Goal: Task Accomplishment & Management: Manage account settings

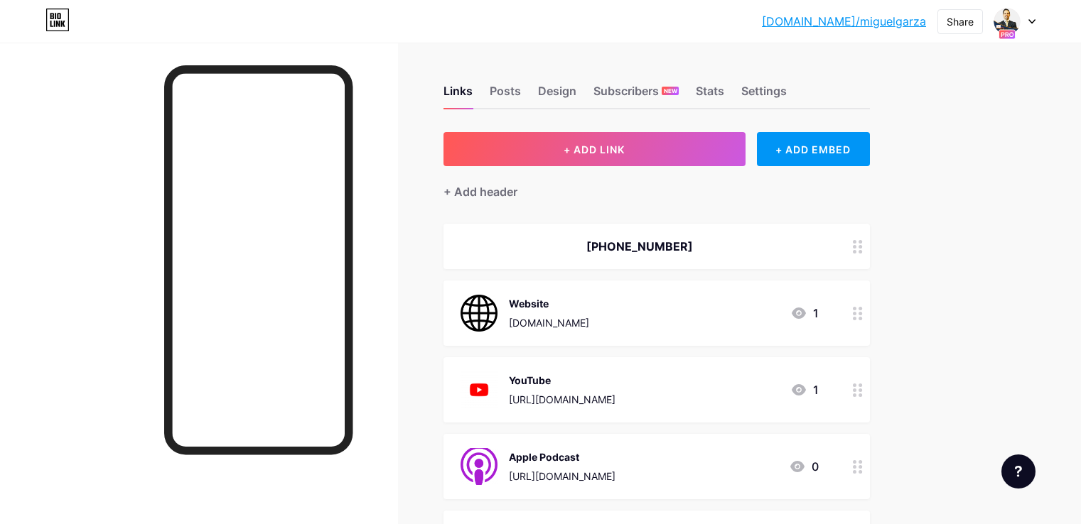
click at [1029, 22] on icon at bounding box center [1031, 21] width 7 height 5
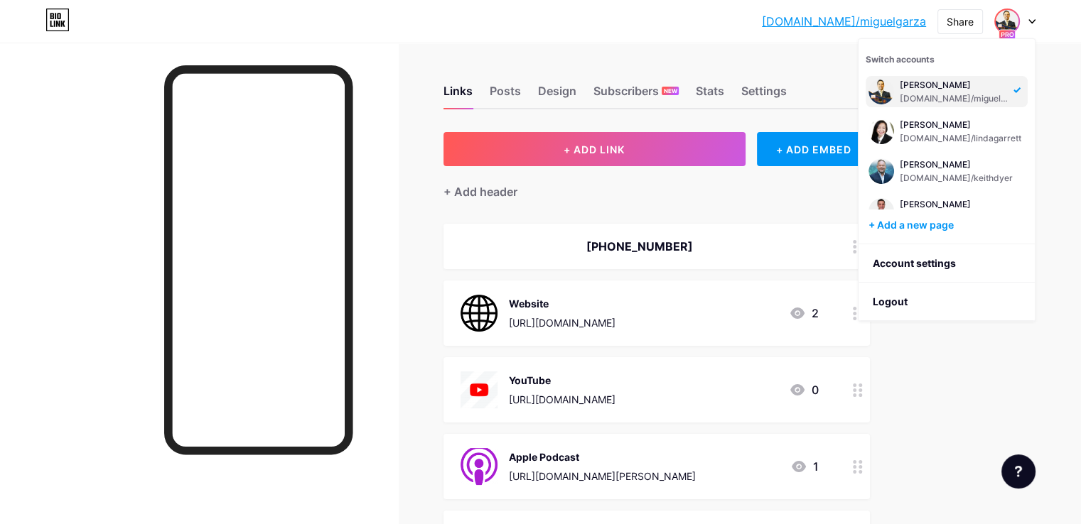
scroll to position [304, 0]
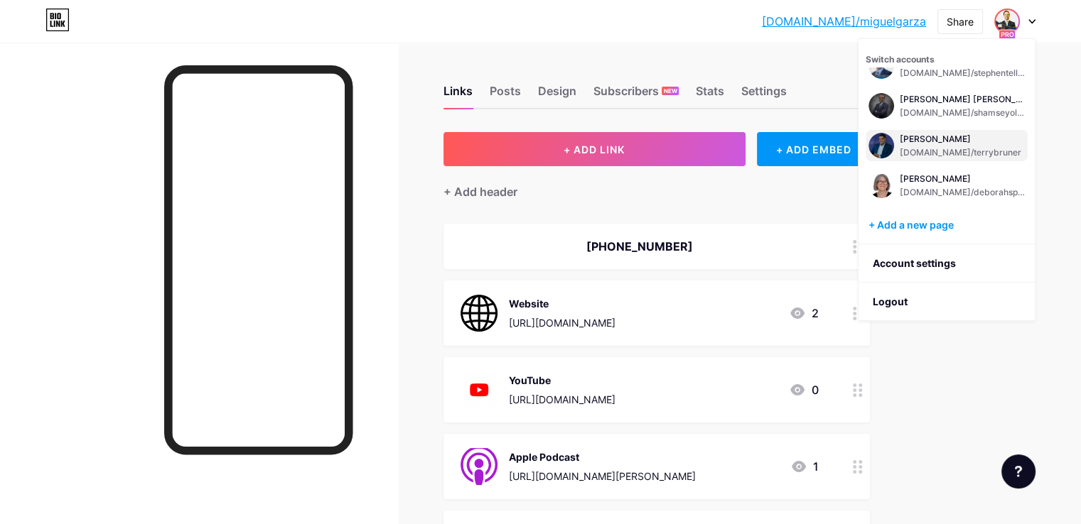
click at [941, 151] on div "[DOMAIN_NAME]/terrybruner" at bounding box center [961, 152] width 122 height 11
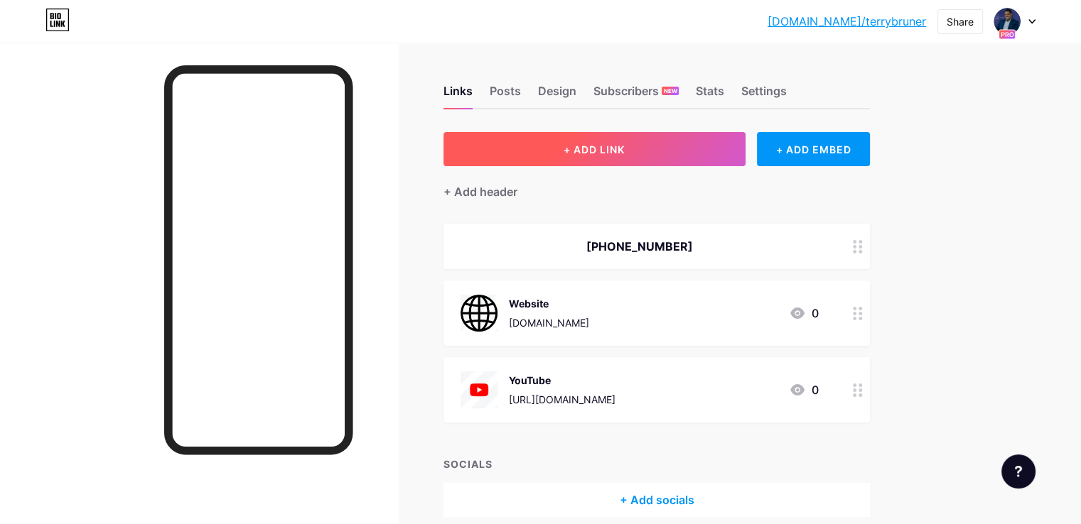
click at [610, 162] on button "+ ADD LINK" at bounding box center [594, 149] width 302 height 34
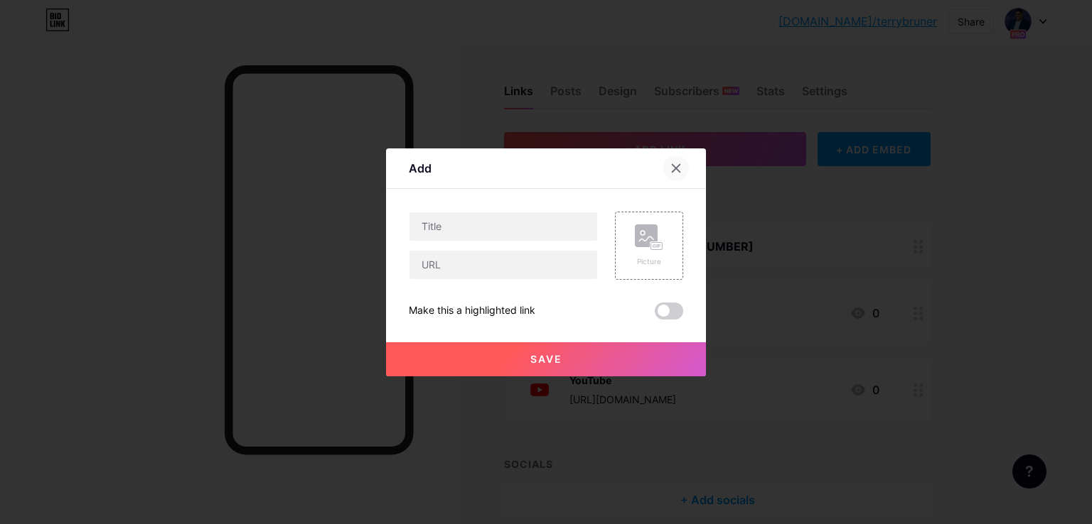
click at [672, 167] on icon at bounding box center [676, 168] width 8 height 8
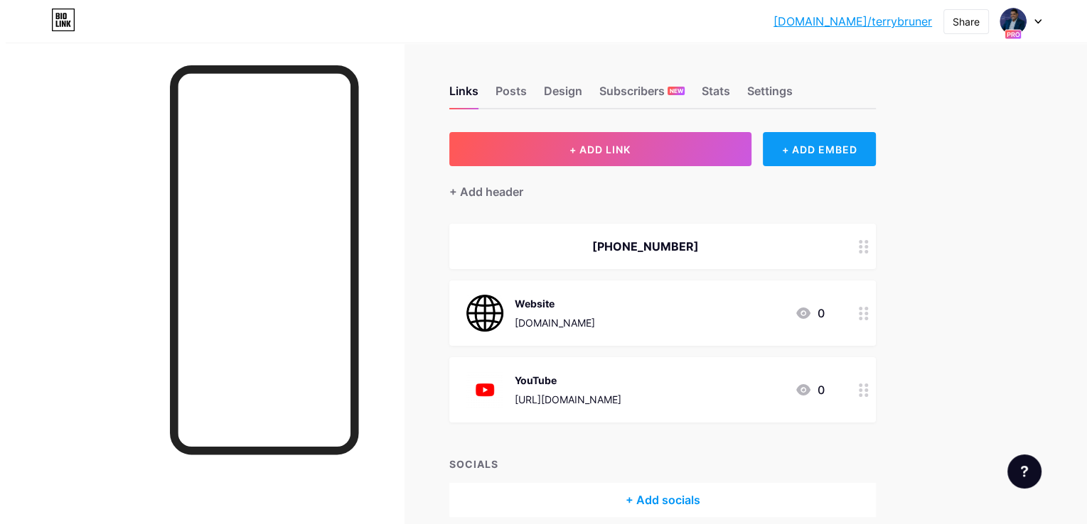
scroll to position [63, 0]
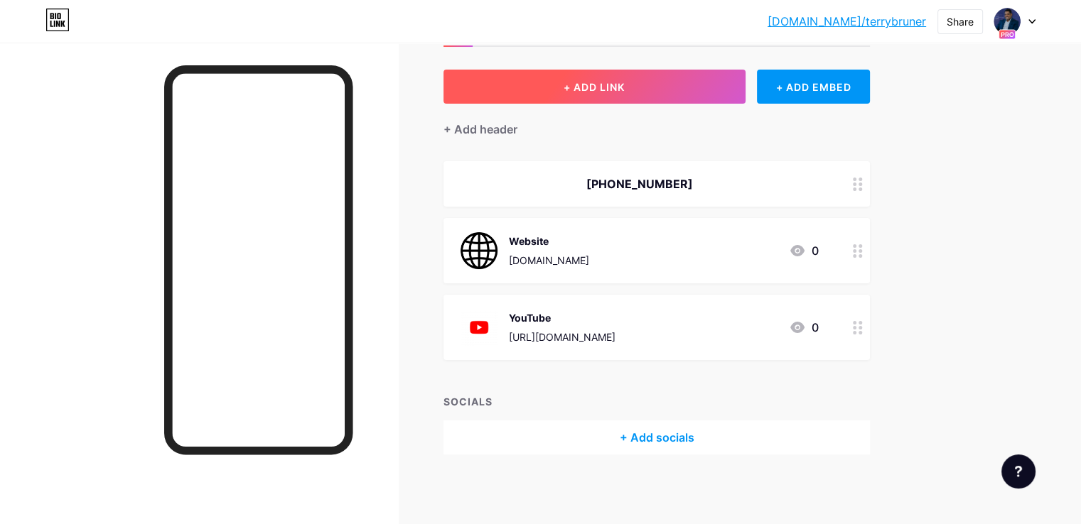
click at [742, 97] on button "+ ADD LINK" at bounding box center [594, 87] width 302 height 34
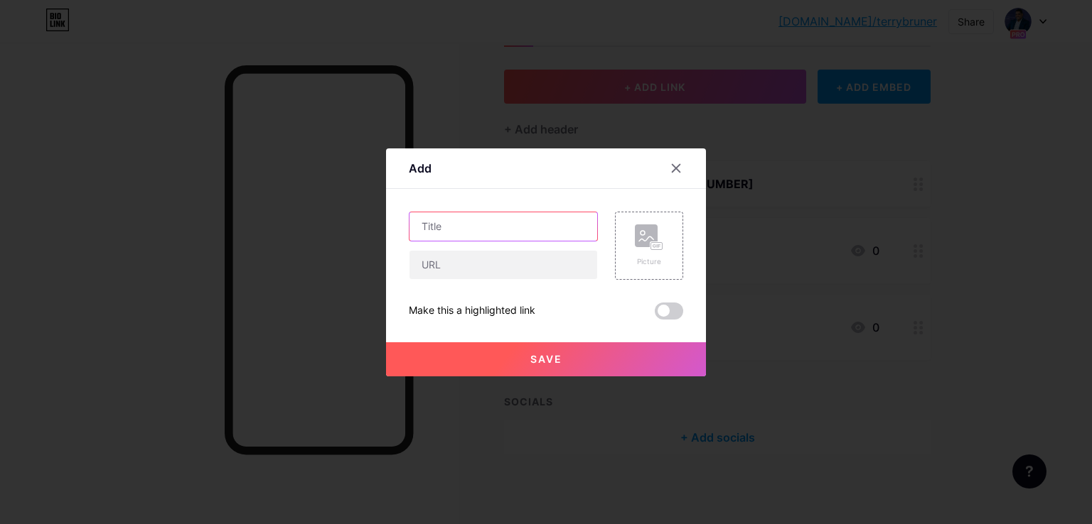
click at [559, 237] on input "text" at bounding box center [503, 226] width 188 height 28
type input "TikTok"
click at [439, 260] on input "text" at bounding box center [503, 265] width 188 height 28
click at [671, 171] on icon at bounding box center [675, 168] width 11 height 11
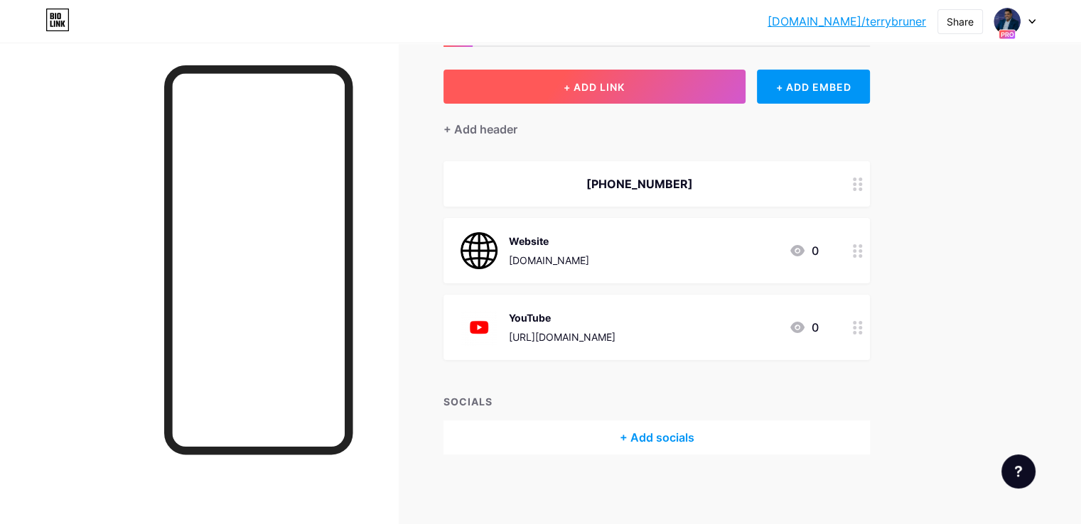
click at [745, 93] on button "+ ADD LINK" at bounding box center [594, 87] width 302 height 34
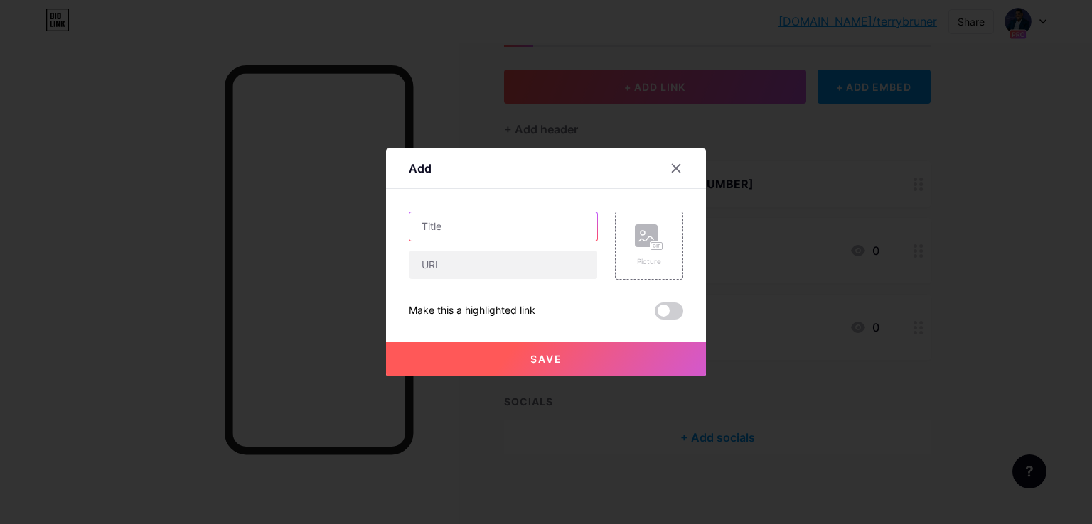
click at [514, 220] on input "text" at bounding box center [503, 226] width 188 height 28
type input "LinkedIn"
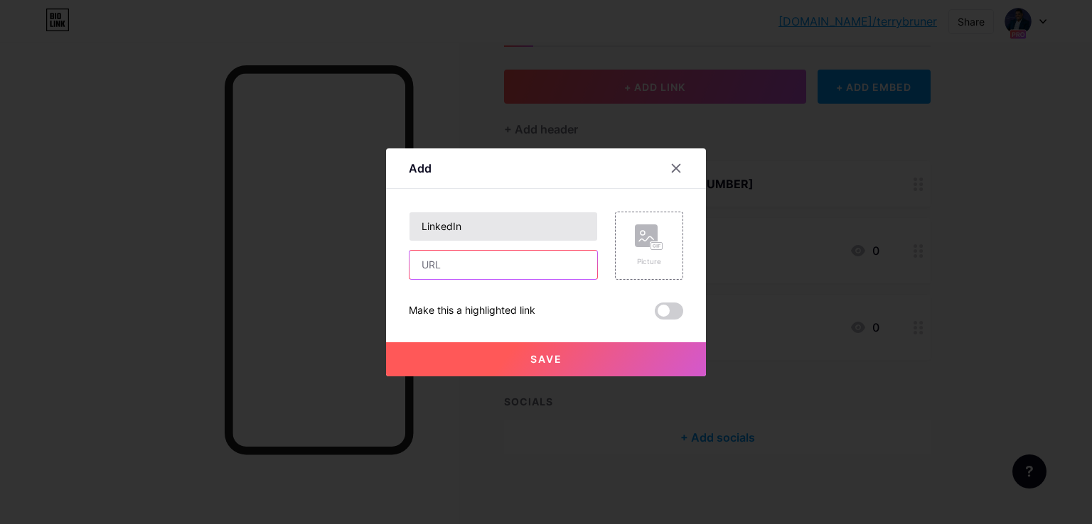
paste input "https://www.linkedin.com/in/terrycbruner/"
type input "https://www.linkedin.com/in/terrycbruner/"
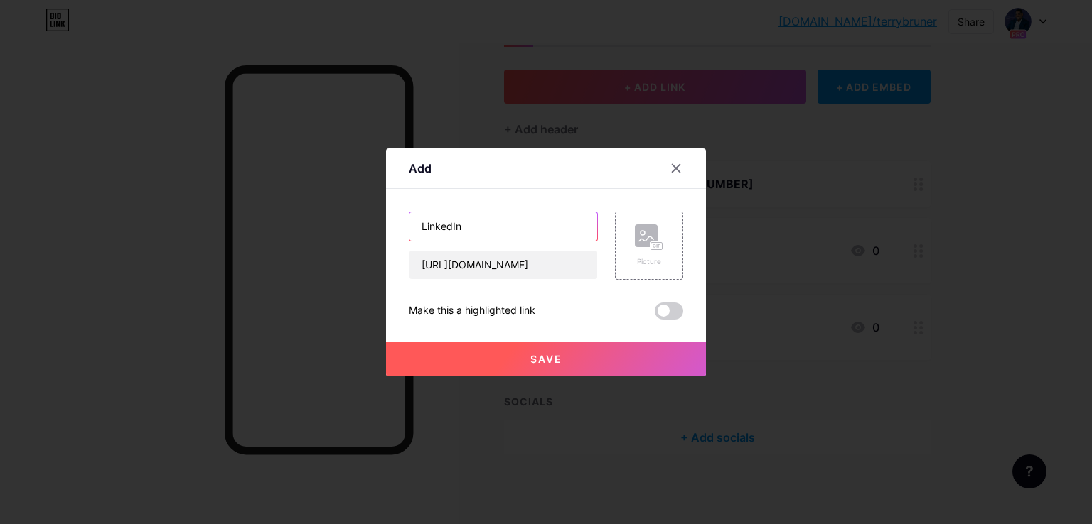
click at [514, 220] on input "LinkedIn" at bounding box center [503, 226] width 188 height 28
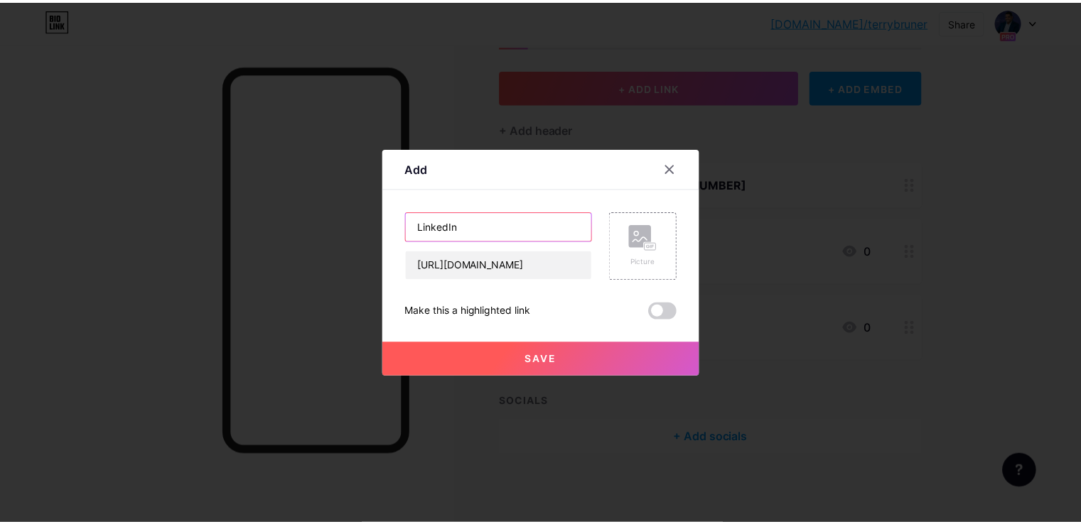
scroll to position [0, 0]
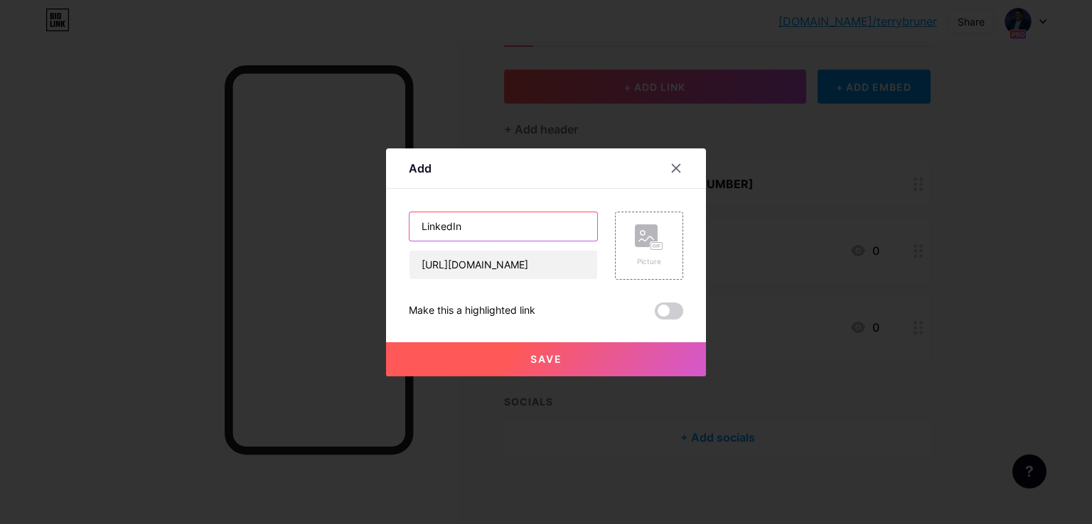
click at [514, 220] on input "LinkedIn" at bounding box center [503, 226] width 188 height 28
click at [650, 249] on rect at bounding box center [656, 246] width 13 height 9
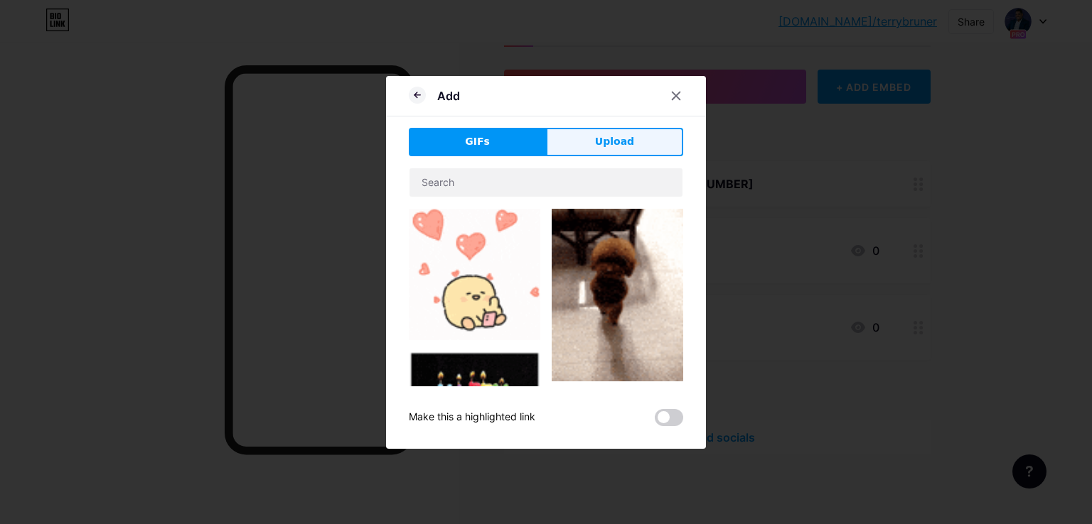
click at [619, 146] on span "Upload" at bounding box center [614, 141] width 39 height 15
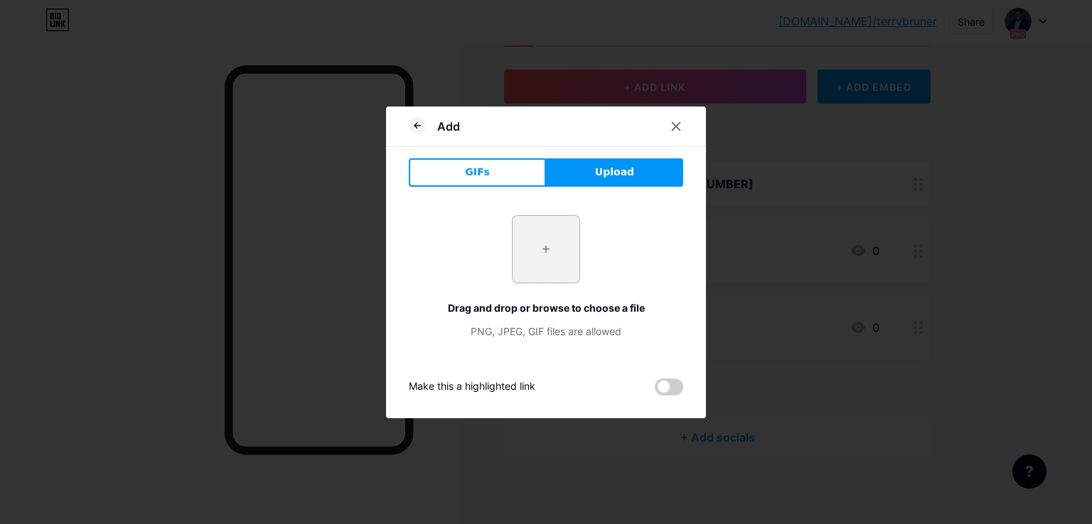
click at [548, 226] on input "file" at bounding box center [545, 249] width 67 height 67
type input "C:\fakepath\LinkedIn.png"
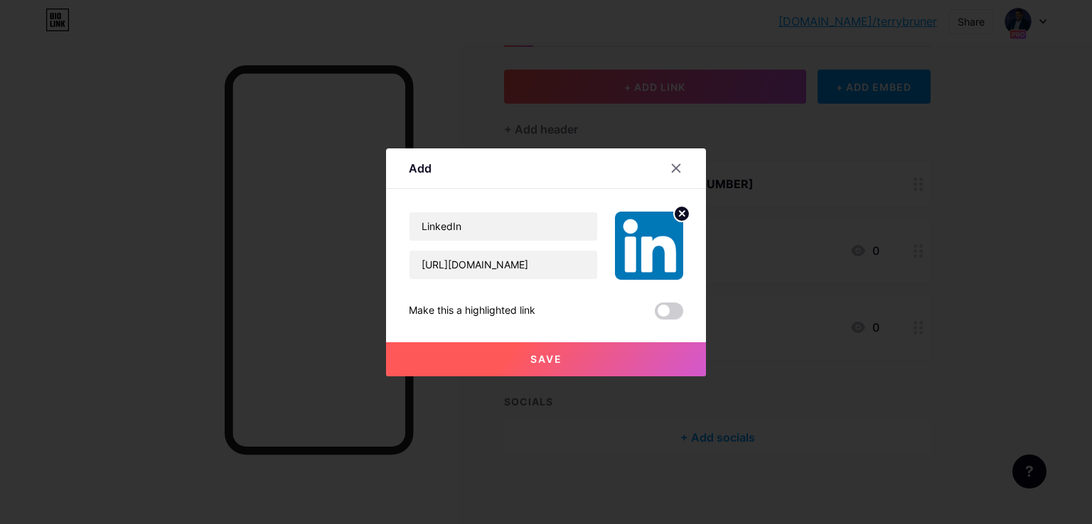
click at [521, 365] on button "Save" at bounding box center [546, 360] width 320 height 34
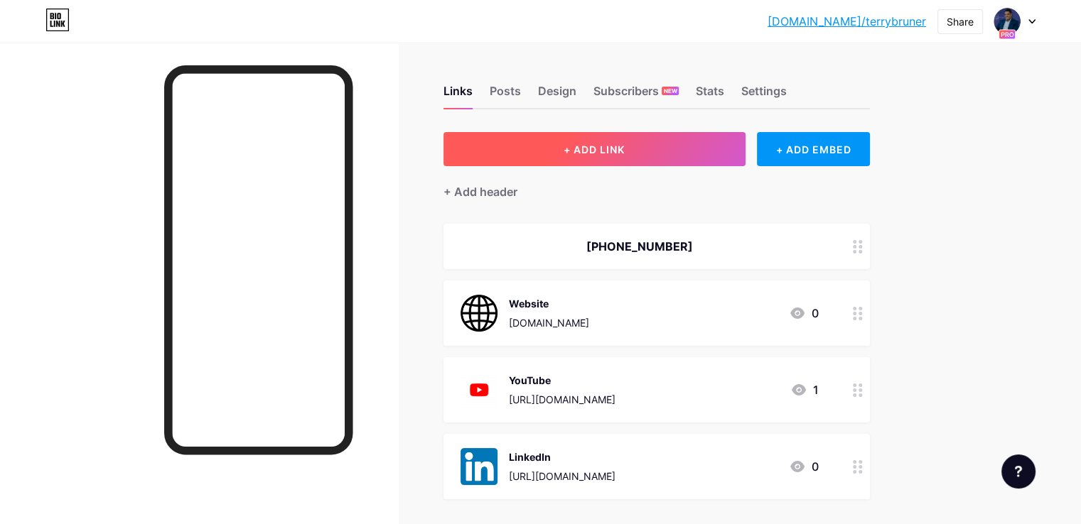
click at [643, 135] on button "+ ADD LINK" at bounding box center [594, 149] width 302 height 34
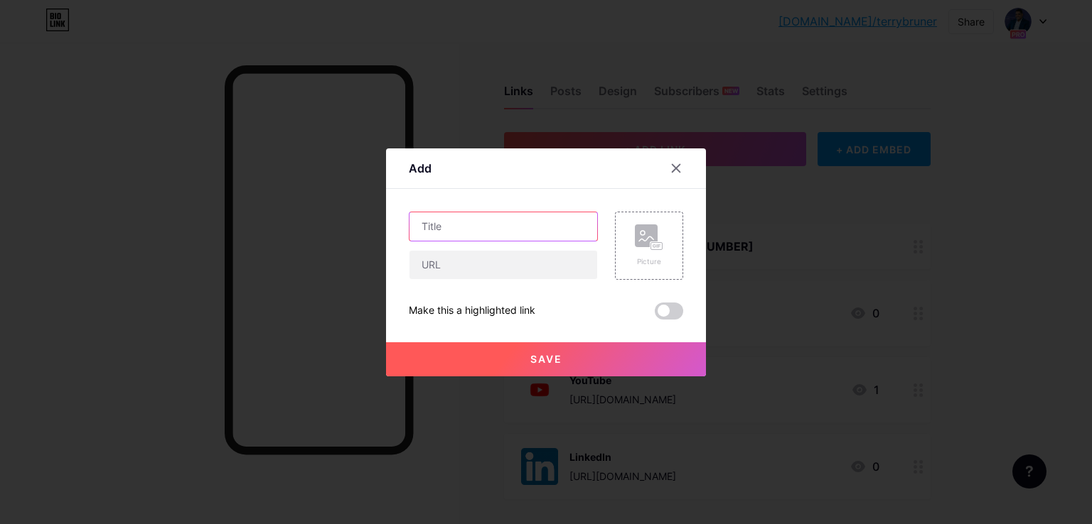
click at [566, 221] on input "text" at bounding box center [503, 226] width 188 height 28
type input "Apple Podcast"
click at [495, 260] on input "text" at bounding box center [503, 265] width 188 height 28
paste input "https://podcasts.apple.com/us/podcast/blueprint-to-billions/id1832505497"
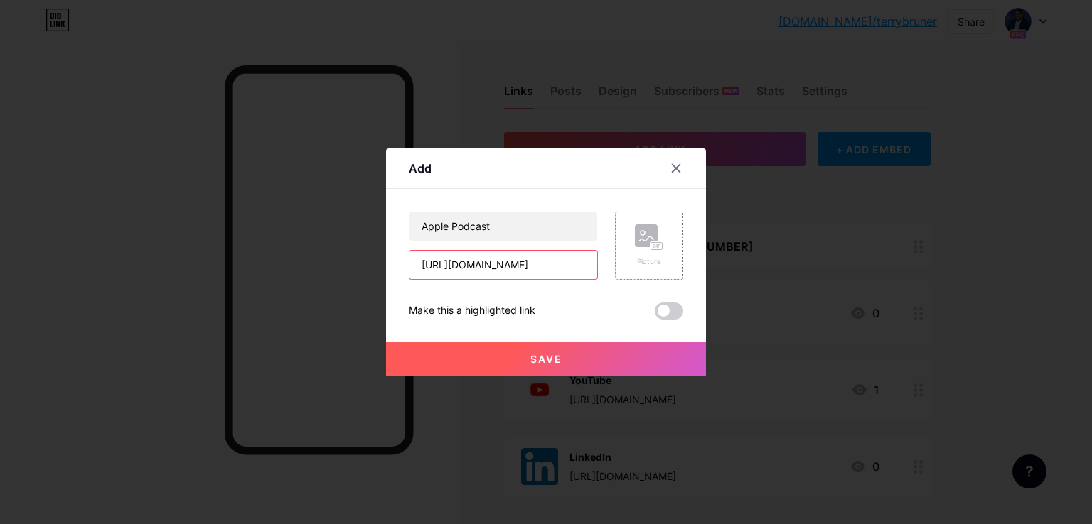
type input "https://podcasts.apple.com/us/podcast/blueprint-to-billions/id1832505497"
click at [650, 252] on div "Picture" at bounding box center [649, 246] width 28 height 43
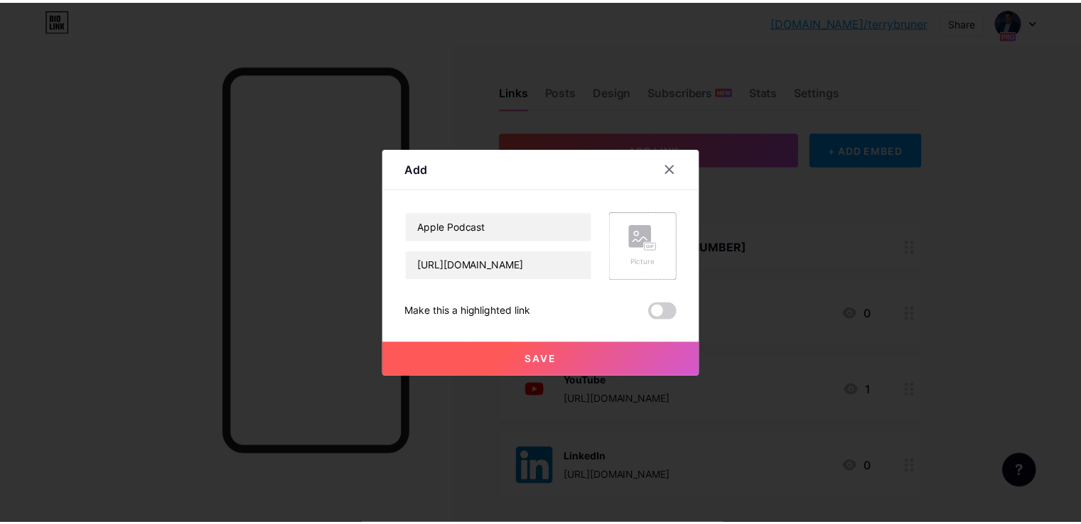
scroll to position [0, 0]
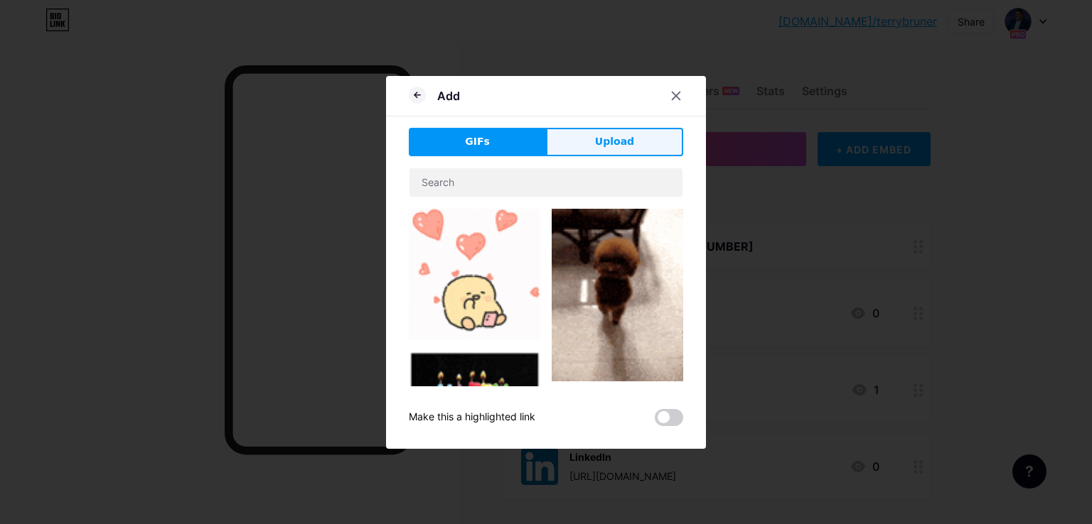
click at [586, 132] on button "Upload" at bounding box center [614, 142] width 137 height 28
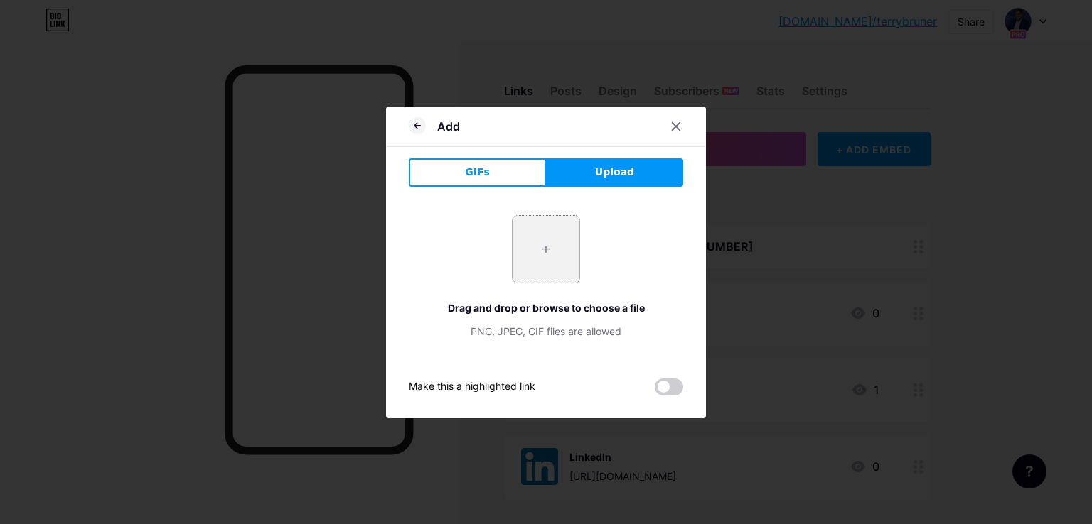
click at [543, 237] on input "file" at bounding box center [545, 249] width 67 height 67
type input "C:\fakepath\apple-podcast-logo-0CF661058F-seeklogo.com.png"
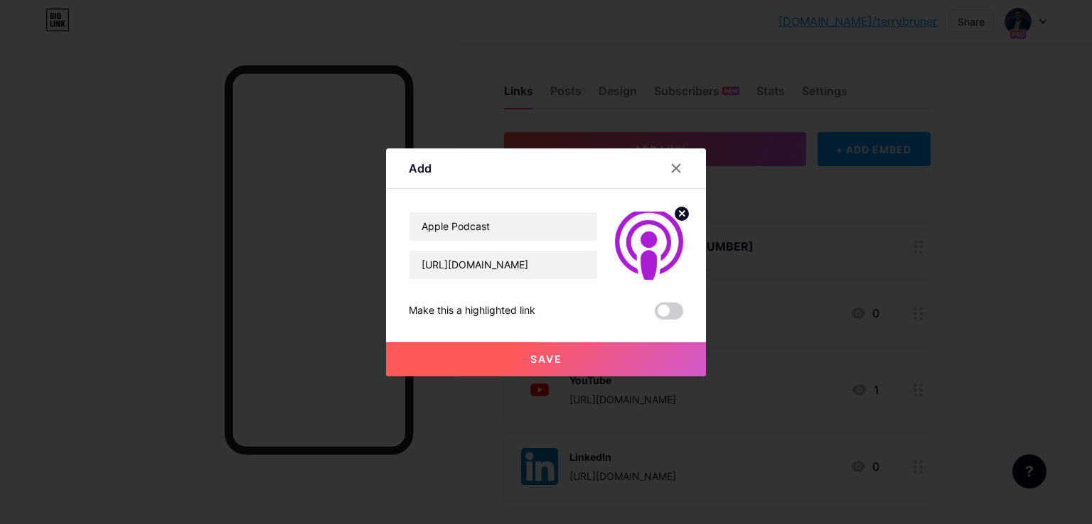
click at [551, 366] on button "Save" at bounding box center [546, 360] width 320 height 34
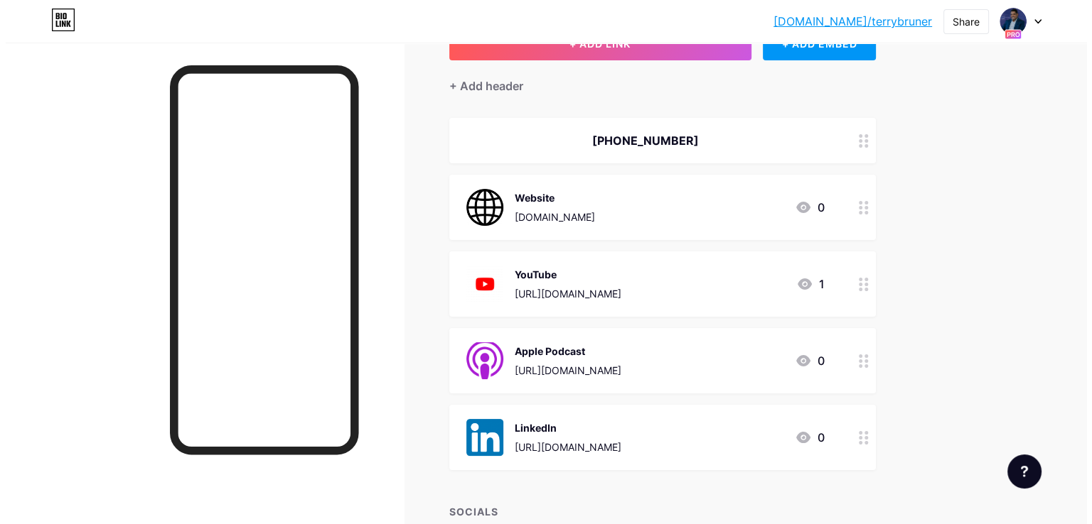
scroll to position [71, 0]
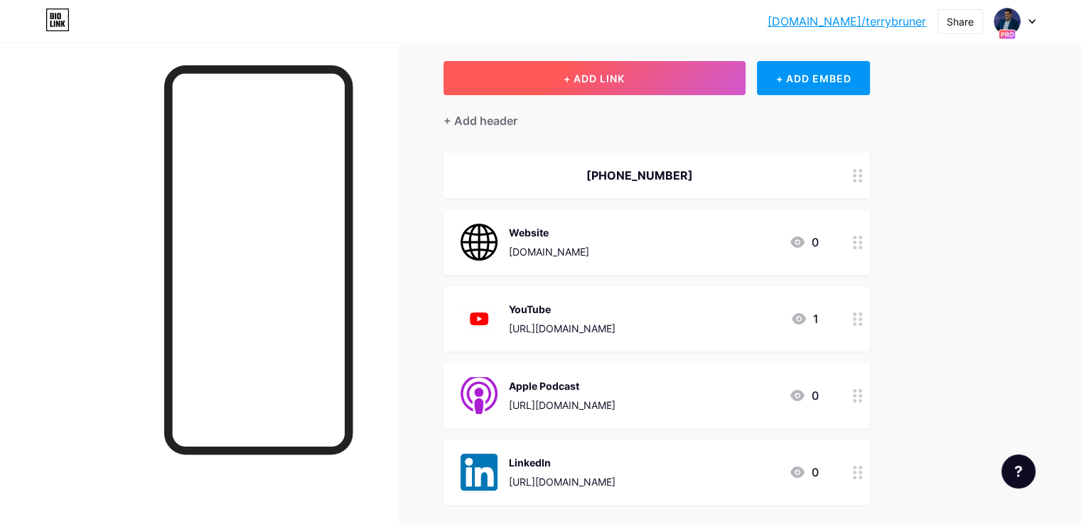
click at [745, 83] on button "+ ADD LINK" at bounding box center [594, 78] width 302 height 34
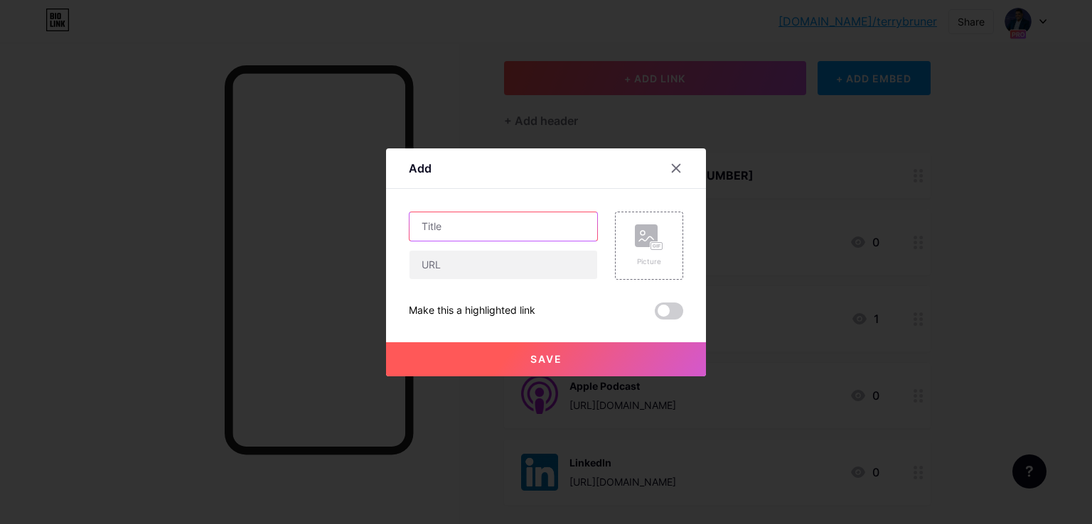
click at [567, 222] on input "text" at bounding box center [503, 226] width 188 height 28
type input "Spotify"
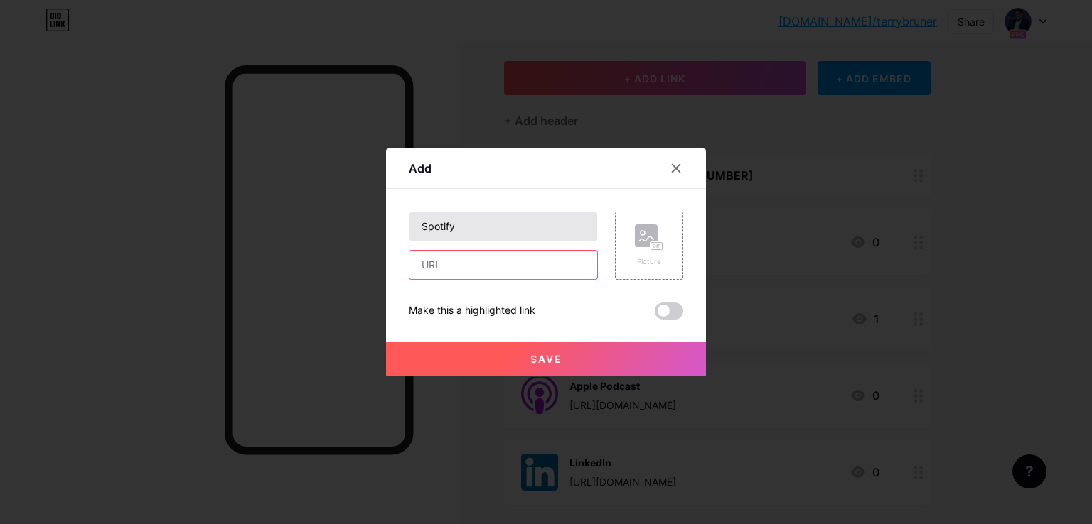
paste input "https://open.spotify.com/show/5Dqkc69YD7fXqcD6o3UaZs"
type input "https://open.spotify.com/show/5Dqkc69YD7fXqcD6o3UaZs"
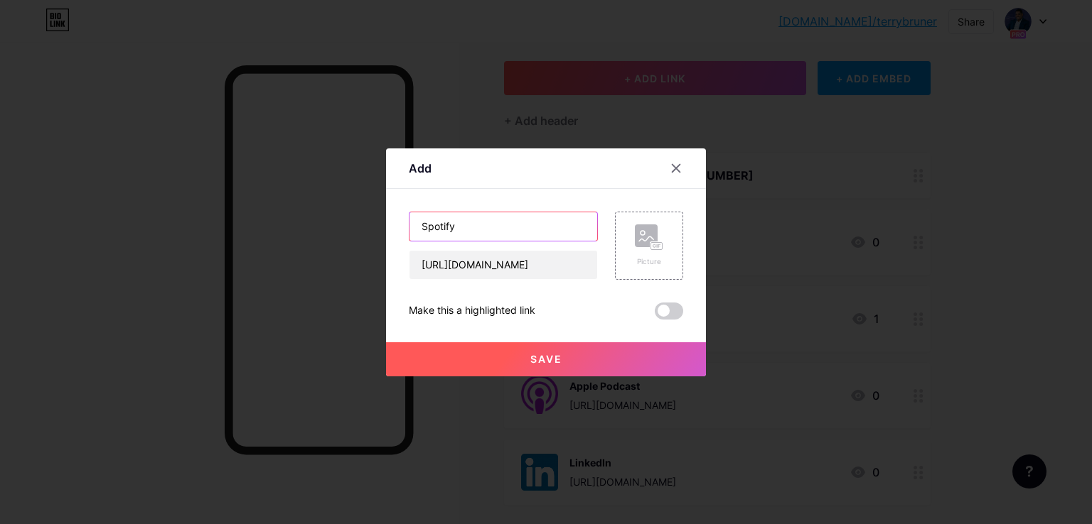
click at [567, 222] on input "Spotify" at bounding box center [503, 226] width 188 height 28
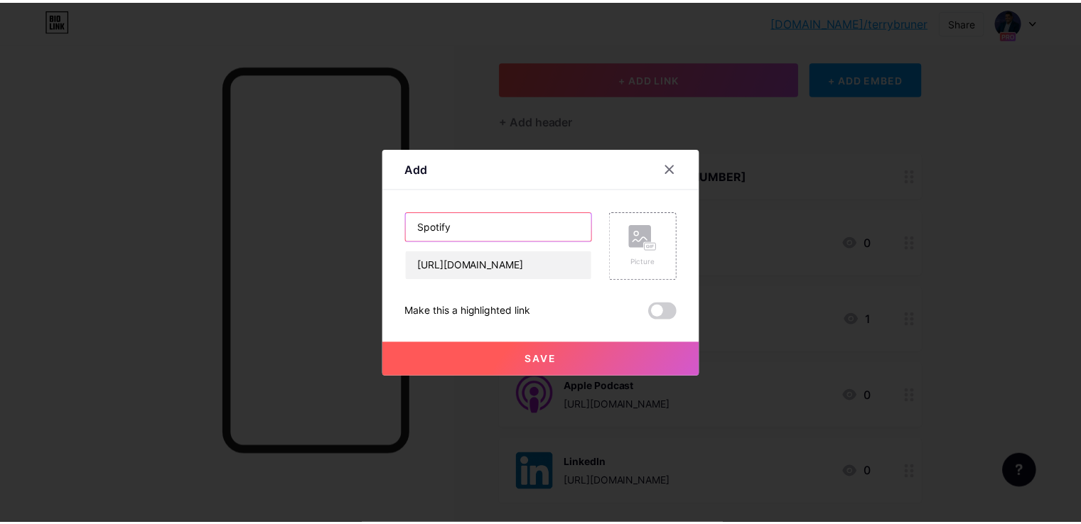
scroll to position [0, 0]
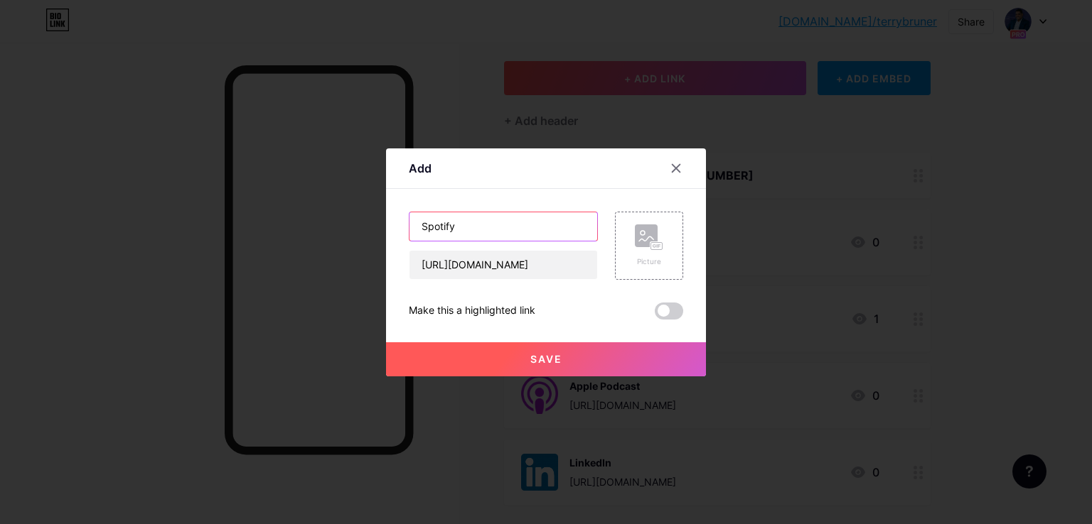
click at [567, 222] on input "Spotify" at bounding box center [503, 226] width 188 height 28
click at [646, 231] on rect at bounding box center [646, 236] width 23 height 23
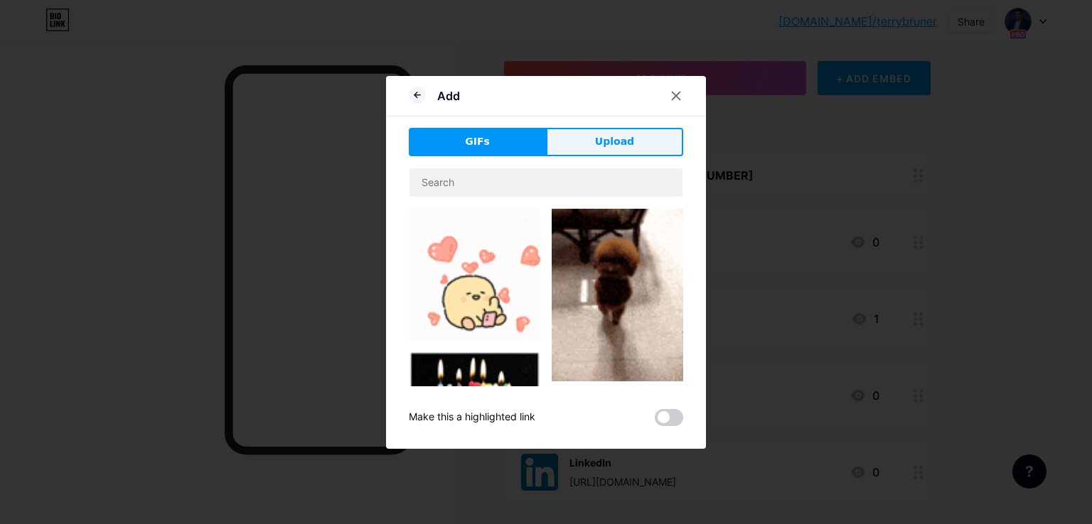
click at [625, 151] on button "Upload" at bounding box center [614, 142] width 137 height 28
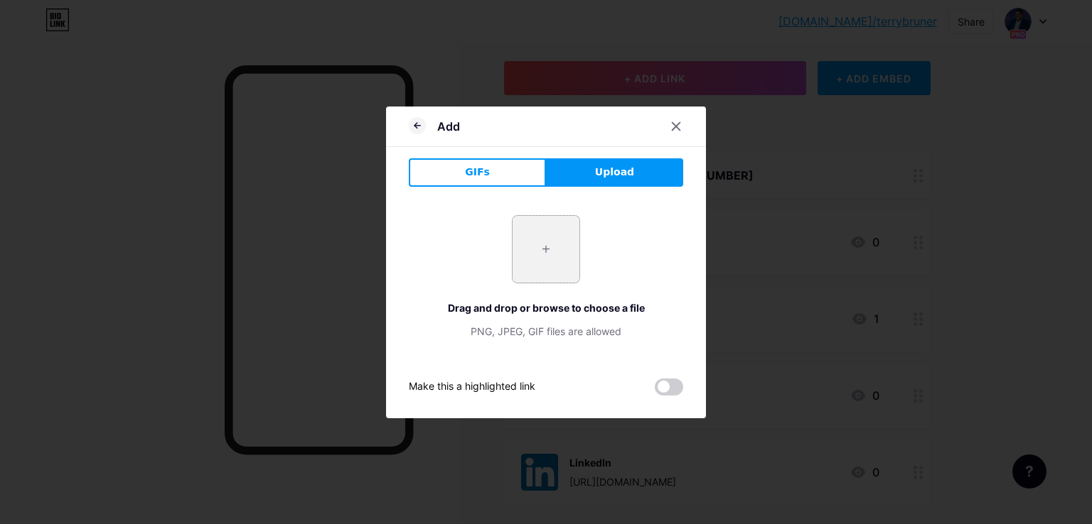
click at [556, 240] on input "file" at bounding box center [545, 249] width 67 height 67
type input "C:\fakepath\Spotify_icon.png"
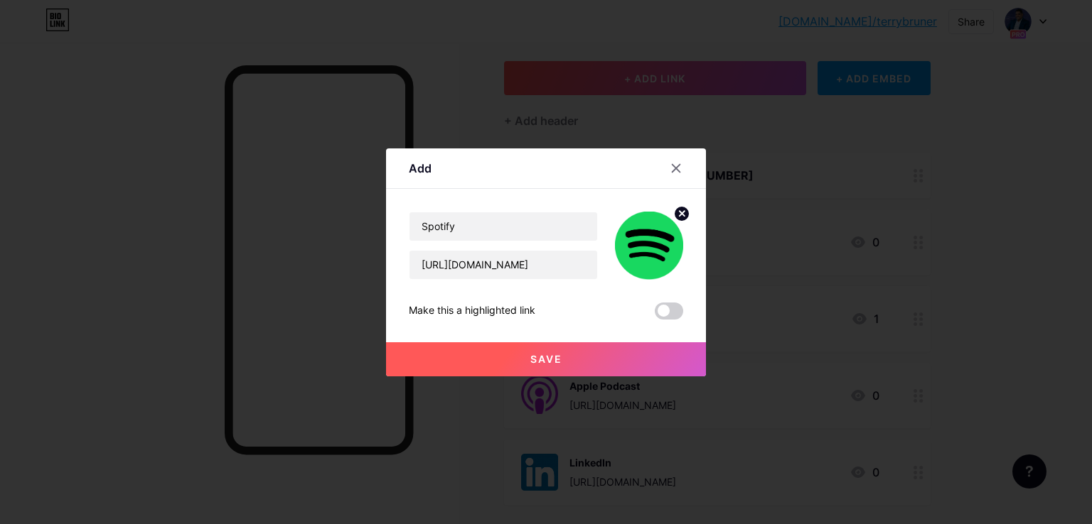
click at [530, 361] on span "Save" at bounding box center [546, 359] width 32 height 12
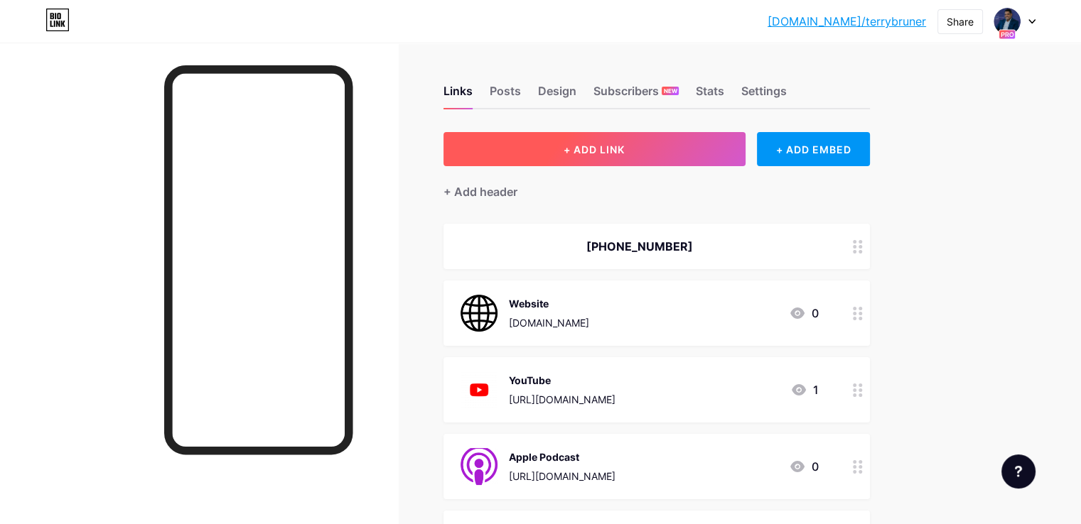
click at [731, 137] on button "+ ADD LINK" at bounding box center [594, 149] width 302 height 34
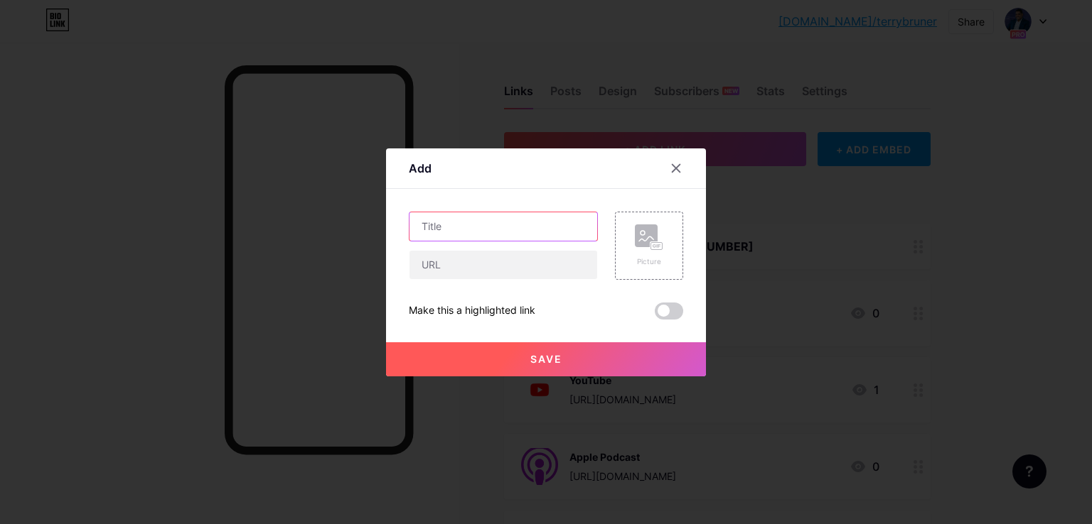
click at [494, 216] on input "text" at bounding box center [503, 226] width 188 height 28
type input "Amazon Music"
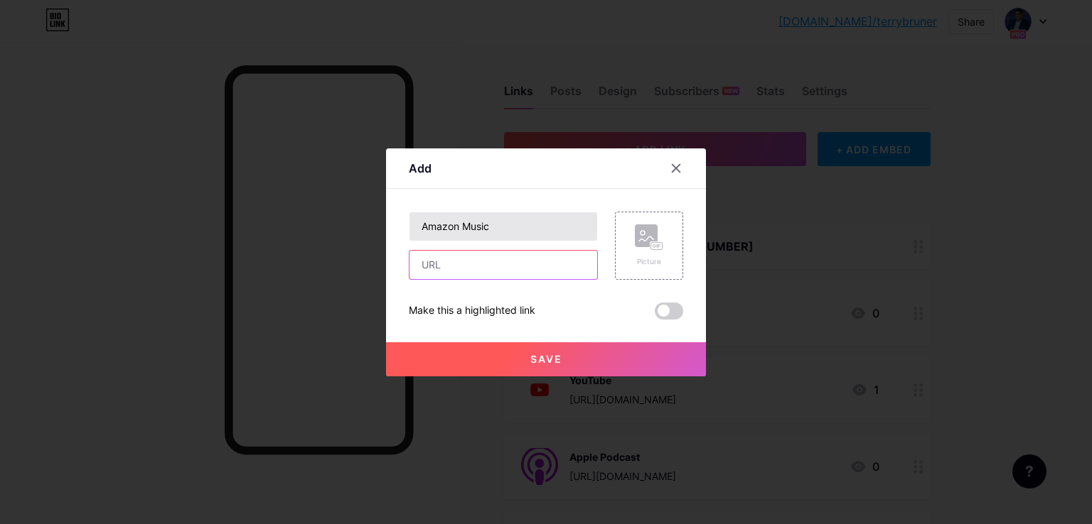
paste input "https://music.amazon.com/podcasts/e9af066f-45bf-4608-a541-c50fa99353c4/blueprin…"
type input "https://music.amazon.com/podcasts/e9af066f-45bf-4608-a541-c50fa99353c4/blueprin…"
click at [635, 237] on rect at bounding box center [646, 236] width 23 height 23
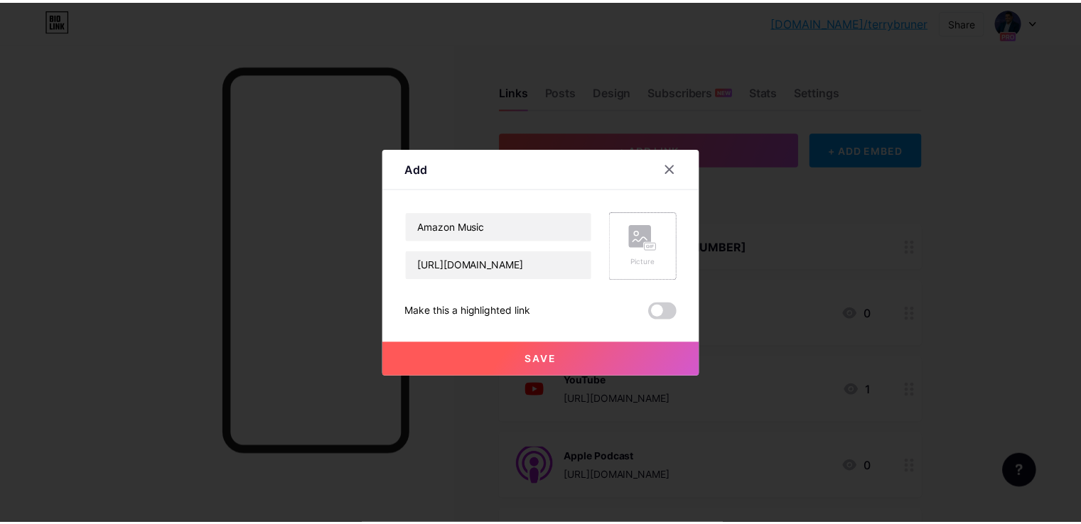
scroll to position [0, 0]
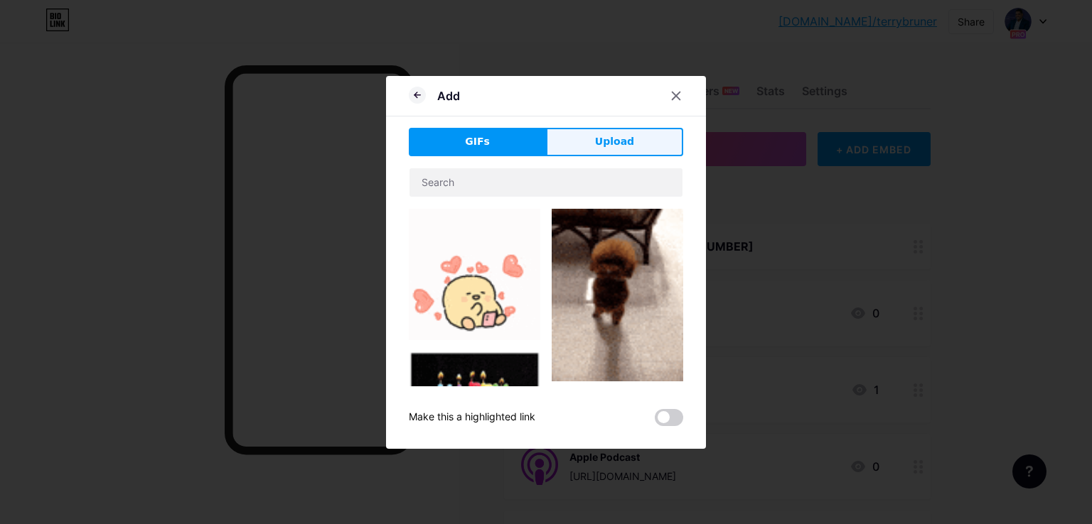
click at [597, 155] on button "Upload" at bounding box center [614, 142] width 137 height 28
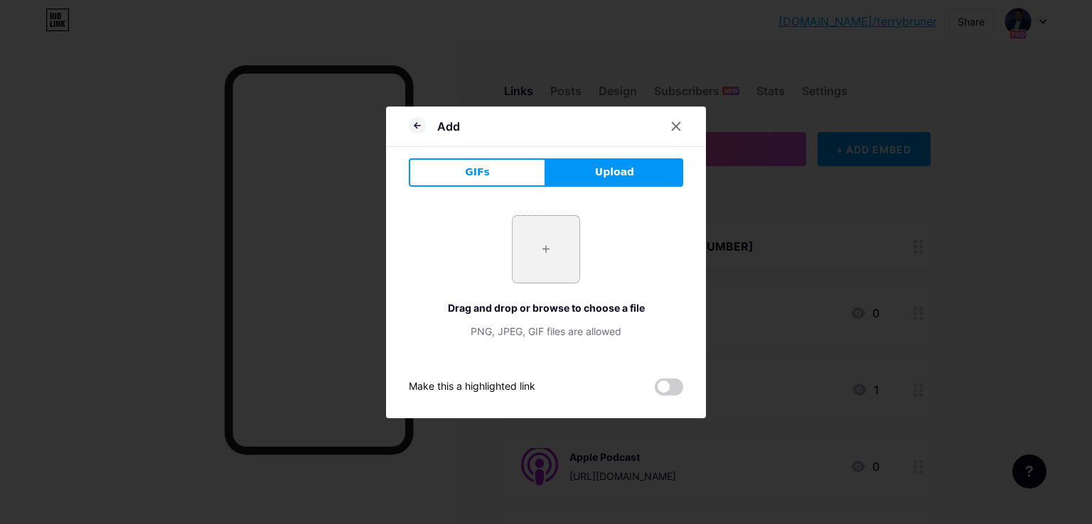
click at [537, 245] on input "file" at bounding box center [545, 249] width 67 height 67
type input "C:\fakepath\amazon-music.png"
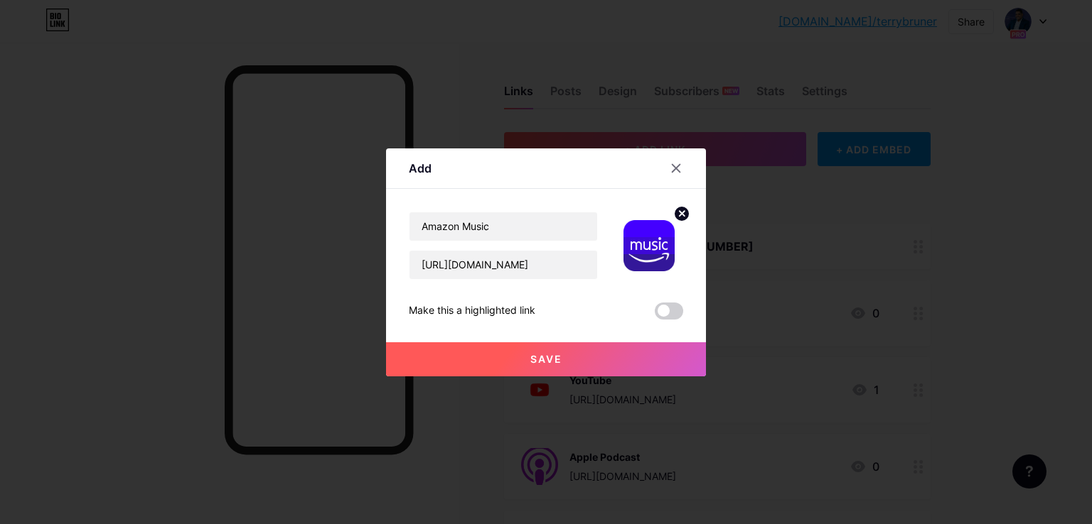
click at [508, 366] on button "Save" at bounding box center [546, 360] width 320 height 34
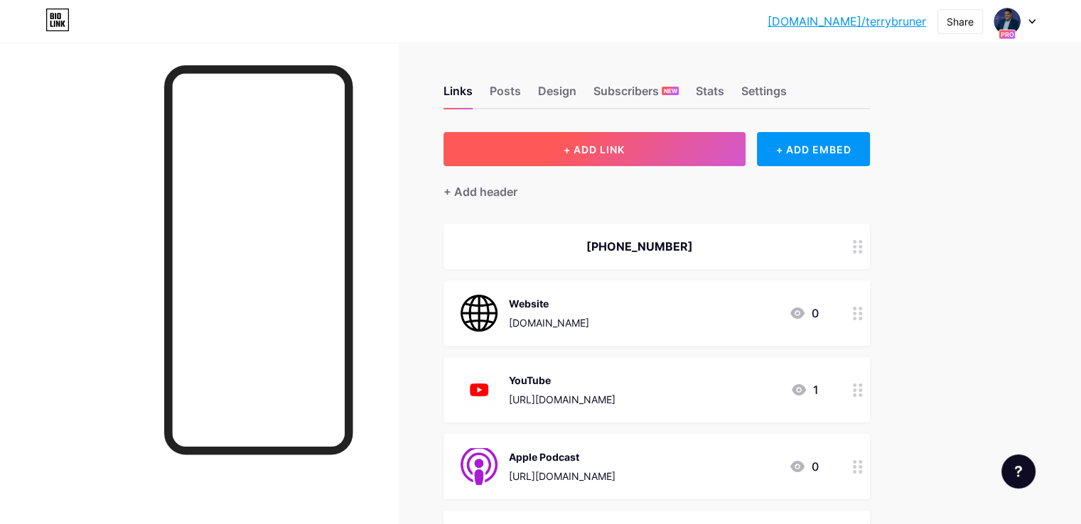
click at [671, 156] on button "+ ADD LINK" at bounding box center [594, 149] width 302 height 34
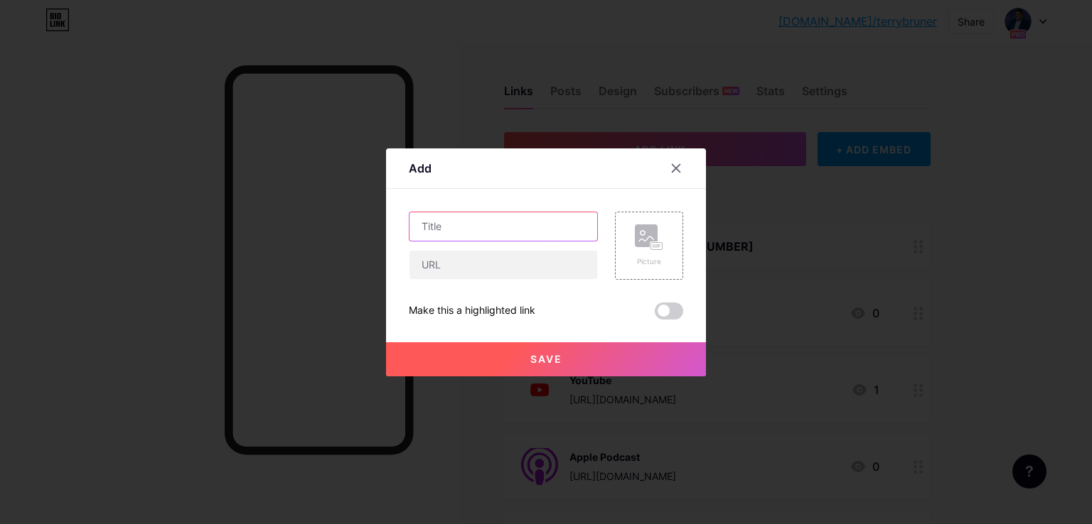
click at [554, 235] on input "text" at bounding box center [503, 226] width 188 height 28
type input "iHeartRadio"
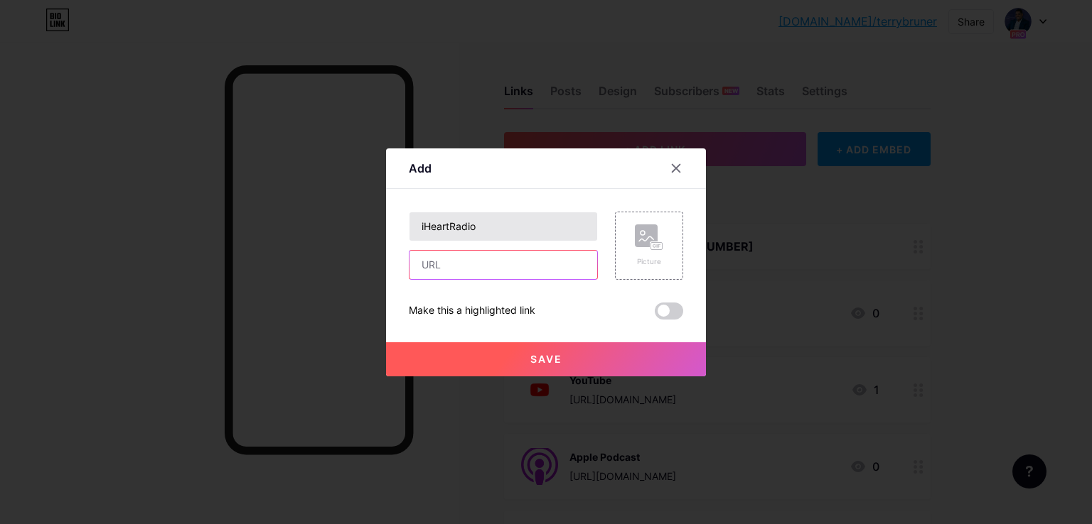
paste input "https://www.iheart.com/podcast/1323-blueprint-to-billions-289185870/"
type input "https://www.iheart.com/podcast/1323-blueprint-to-billions-289185870/"
click at [651, 242] on rect at bounding box center [656, 245] width 11 height 7
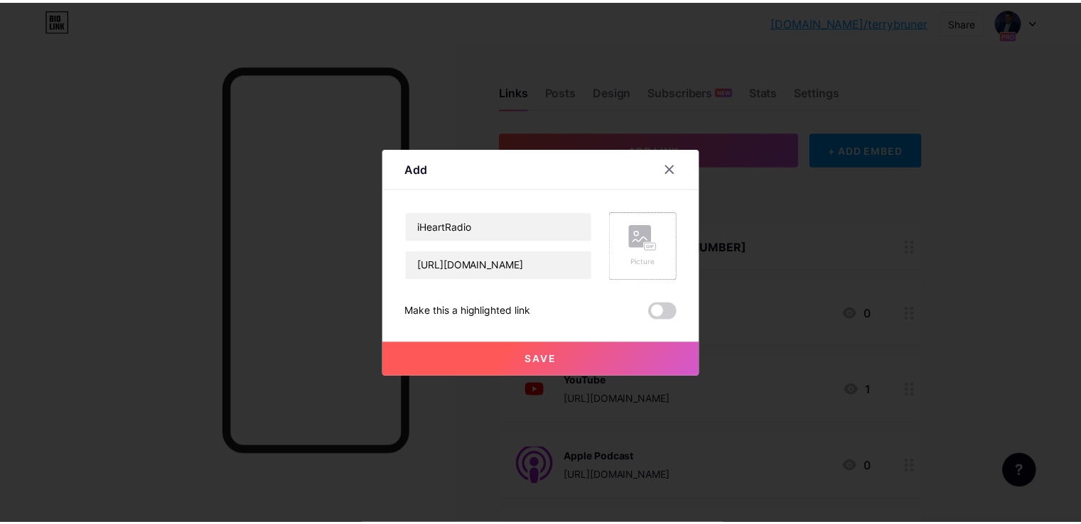
scroll to position [0, 0]
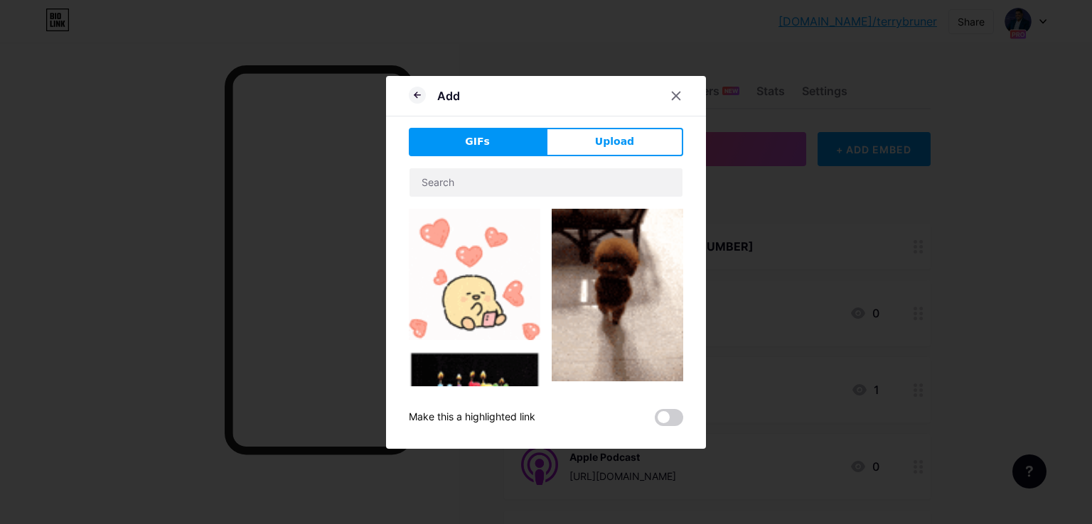
click at [611, 156] on div "GIFs Upload Content YouTube Play YouTube video without leaving your page. ADD V…" at bounding box center [546, 277] width 274 height 298
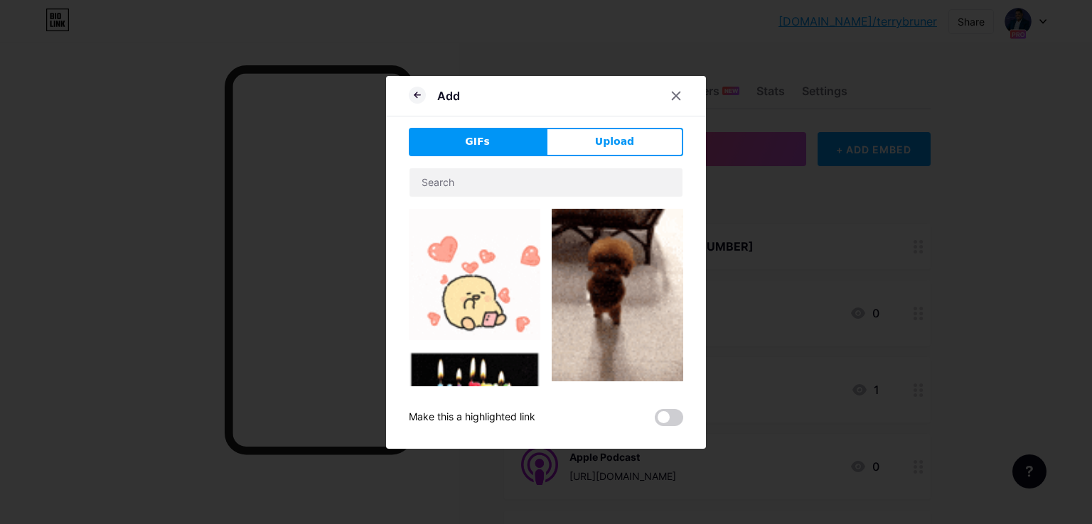
click at [606, 124] on div "Add GIFs Upload Content YouTube Play YouTube video without leaving your page. A…" at bounding box center [546, 262] width 320 height 373
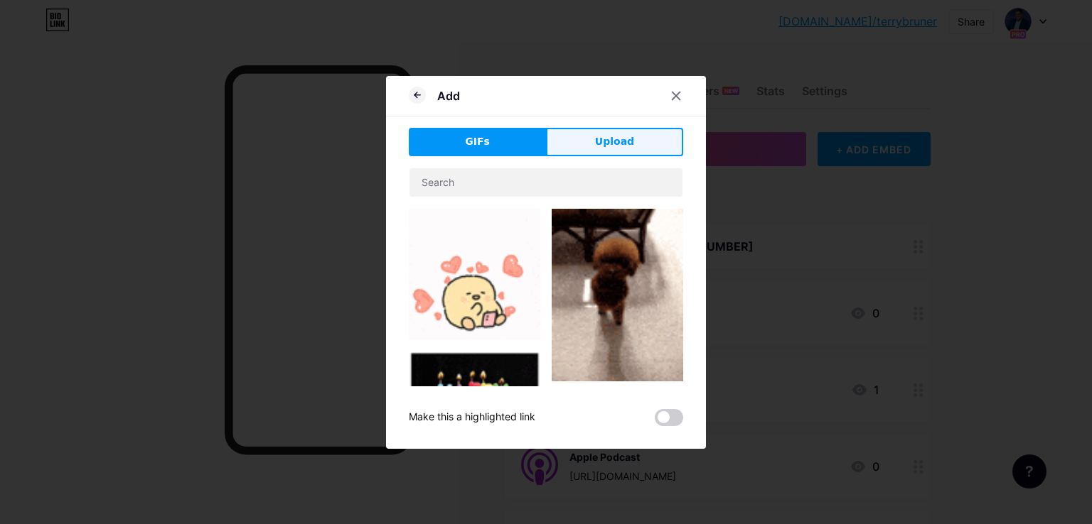
click at [601, 144] on span "Upload" at bounding box center [614, 141] width 39 height 15
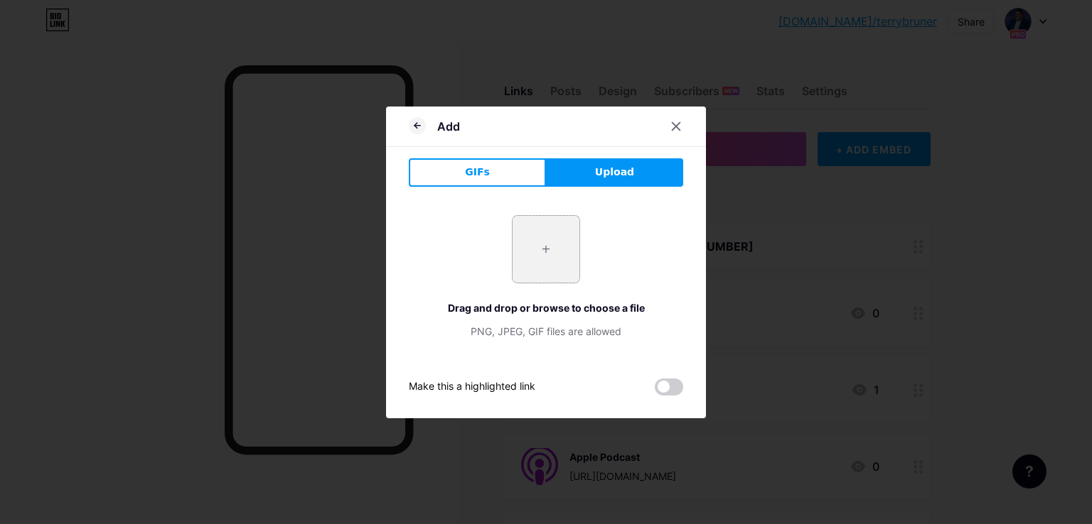
click at [545, 260] on input "file" at bounding box center [545, 249] width 67 height 67
type input "C:\fakepath\iHeart Radio.jpg"
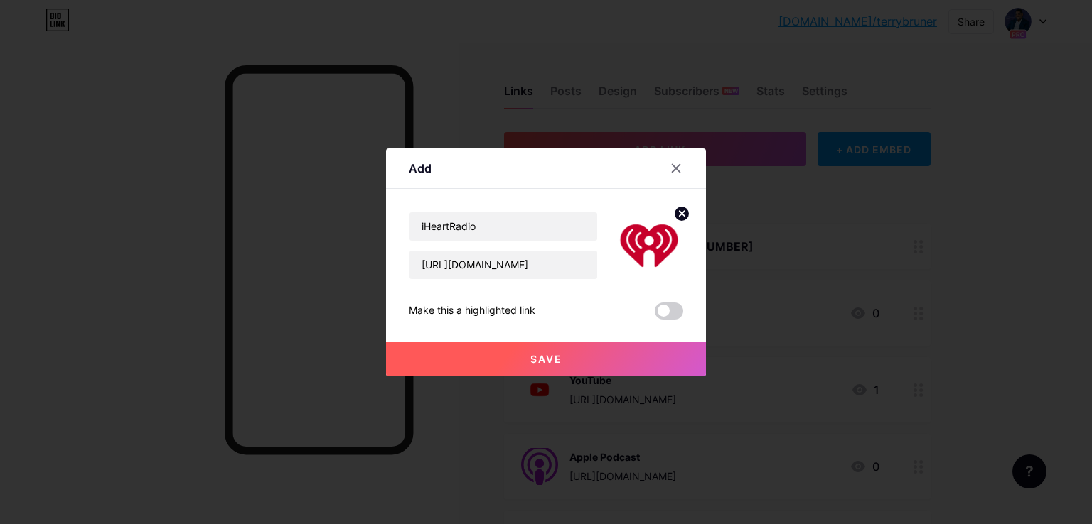
click at [614, 351] on button "Save" at bounding box center [546, 360] width 320 height 34
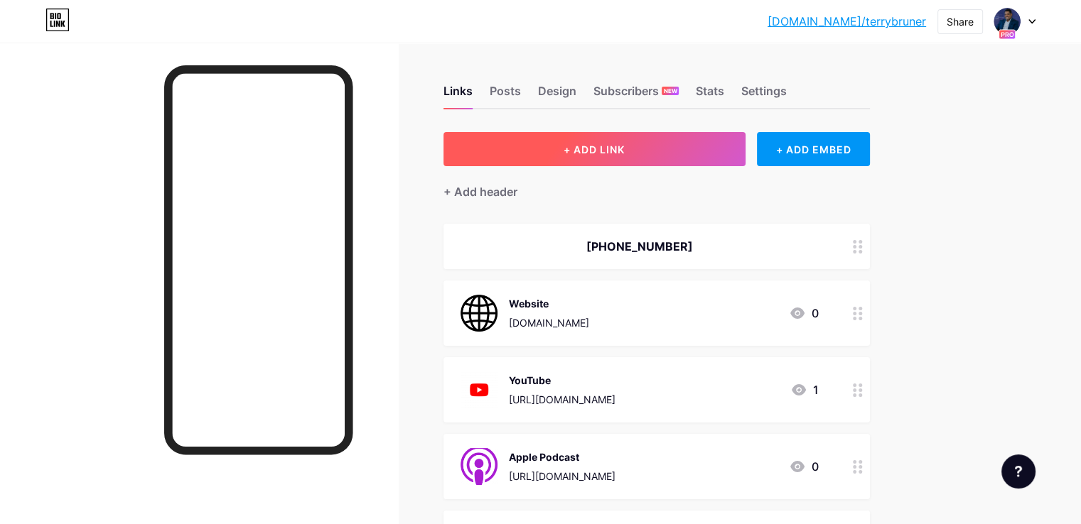
click at [625, 154] on span "+ ADD LINK" at bounding box center [594, 150] width 61 height 12
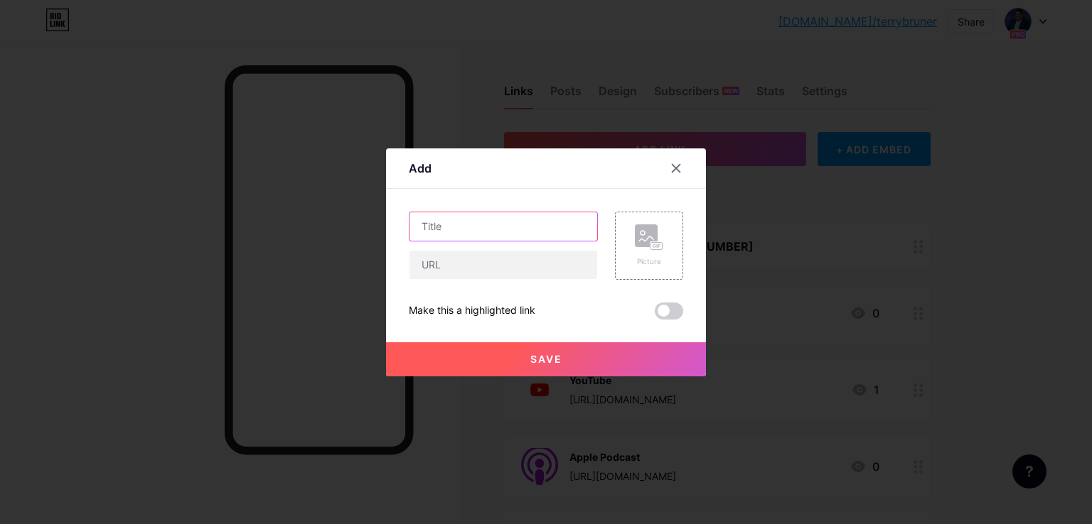
click at [537, 220] on input "text" at bounding box center [503, 226] width 188 height 28
type input "PlayerFM"
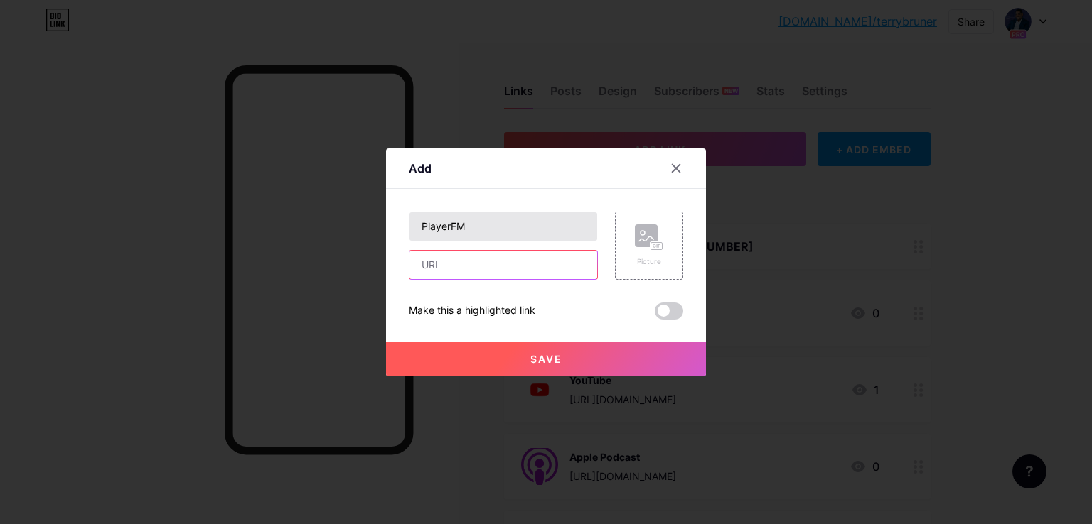
paste input "https://player.fm/series/3683070"
type input "https://player.fm/series/3683070"
click at [641, 228] on rect at bounding box center [646, 236] width 23 height 23
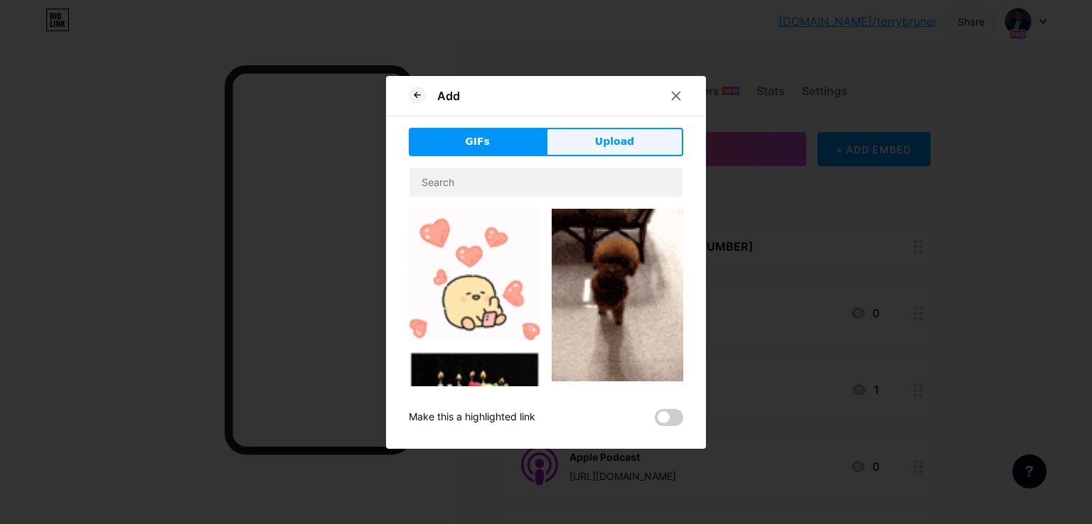
click at [618, 141] on span "Upload" at bounding box center [614, 141] width 39 height 15
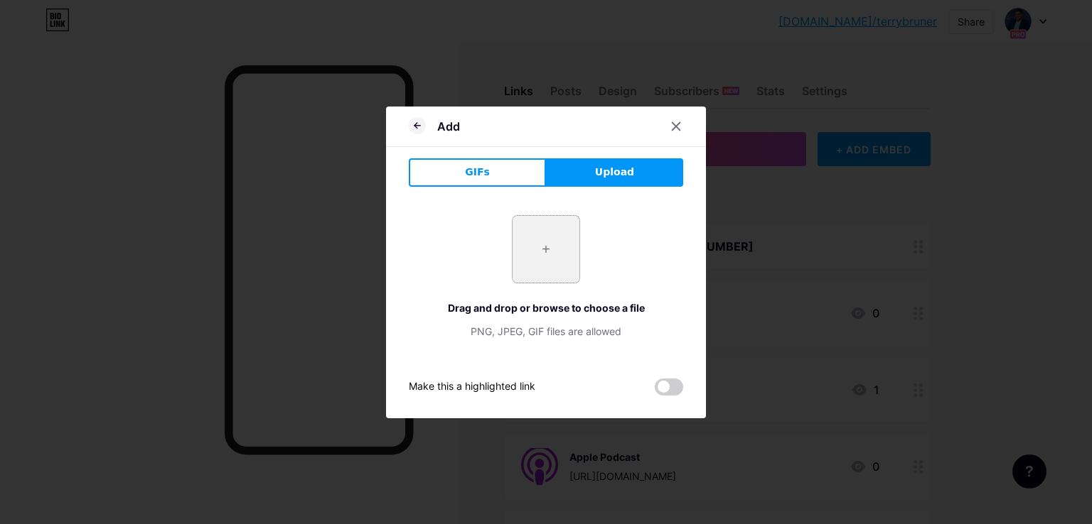
click at [561, 237] on input "file" at bounding box center [545, 249] width 67 height 67
type input "C:\fakepath\playerfm-logo-d9141aaecee4e24692039ae3ffab1404a91b496e507a5cebbbb4d…"
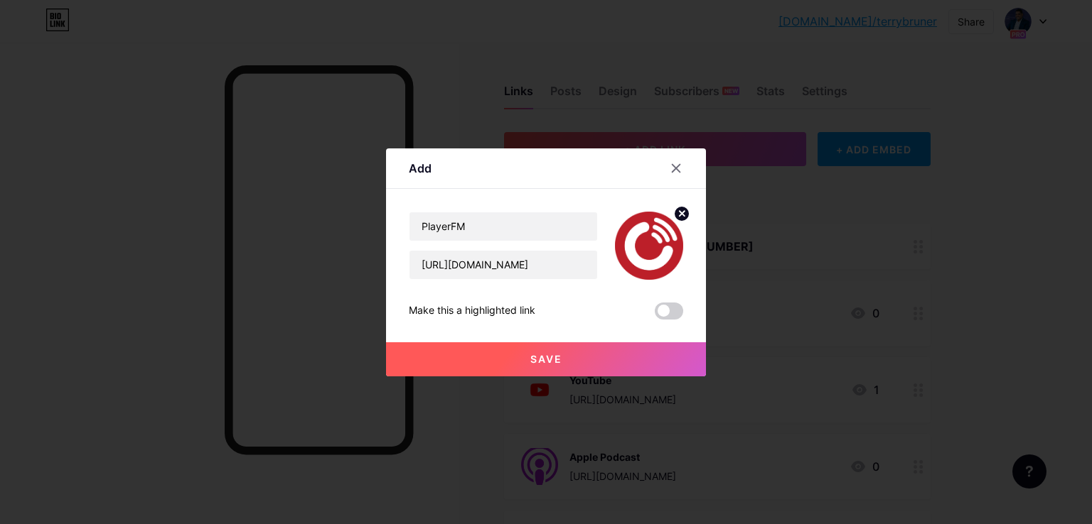
click at [650, 365] on button "Save" at bounding box center [546, 360] width 320 height 34
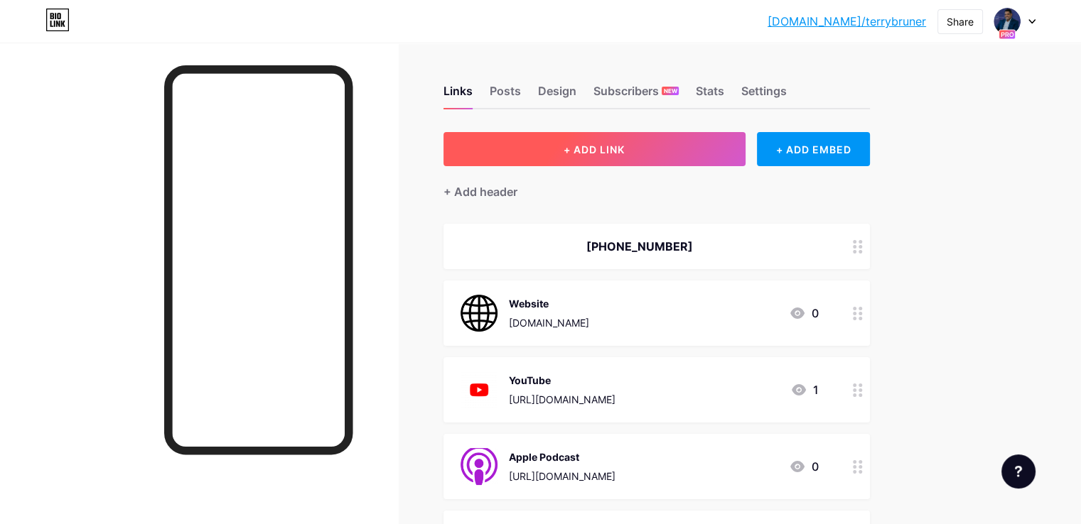
click at [625, 151] on span "+ ADD LINK" at bounding box center [594, 150] width 61 height 12
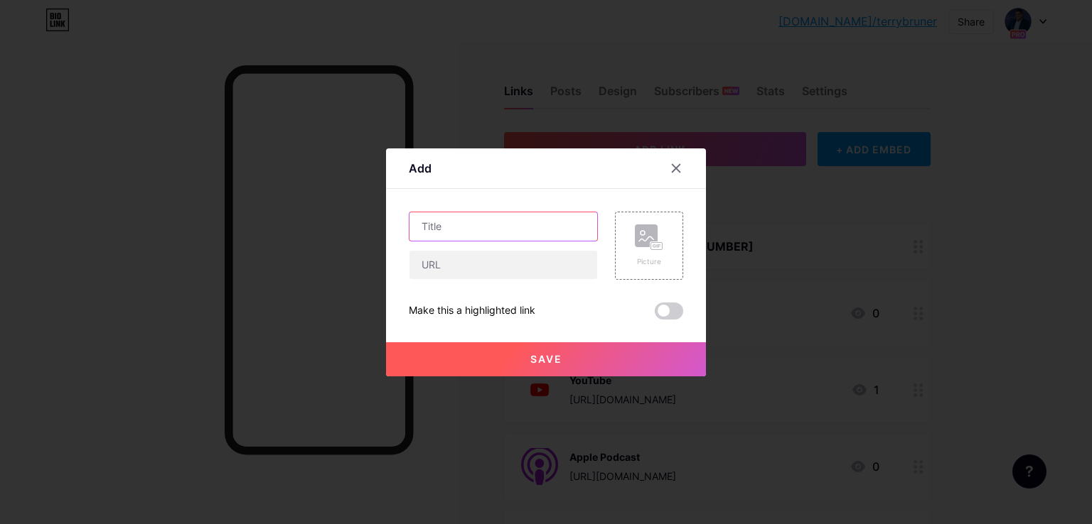
click at [534, 217] on input "text" at bounding box center [503, 226] width 188 height 28
type input "Podbean"
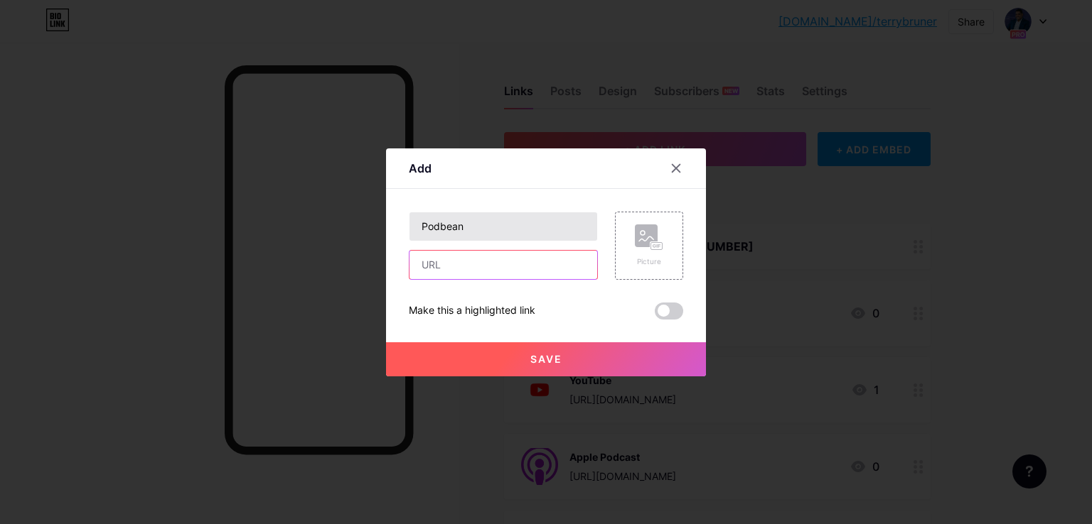
paste input "https://blueprinttobillions.podbean.com/"
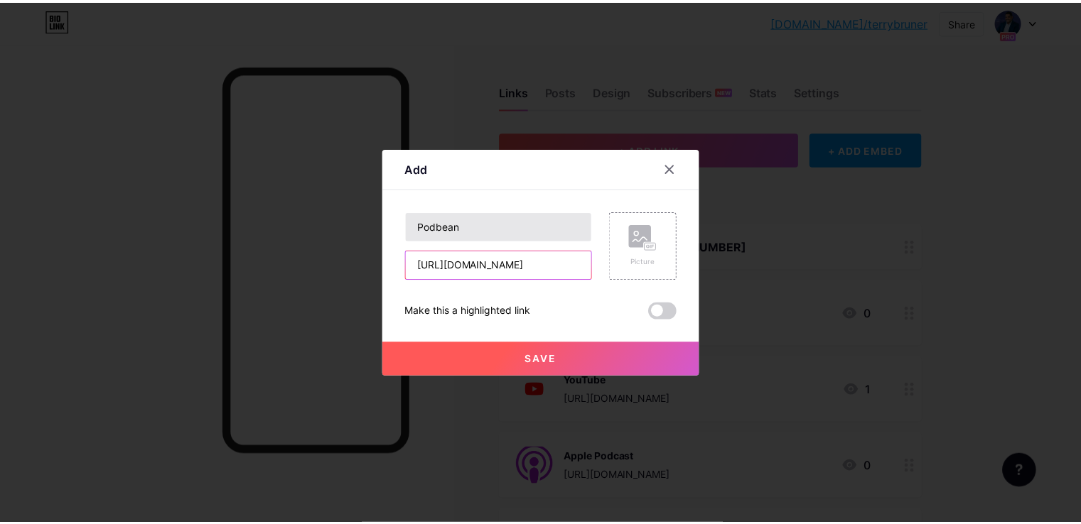
scroll to position [0, 24]
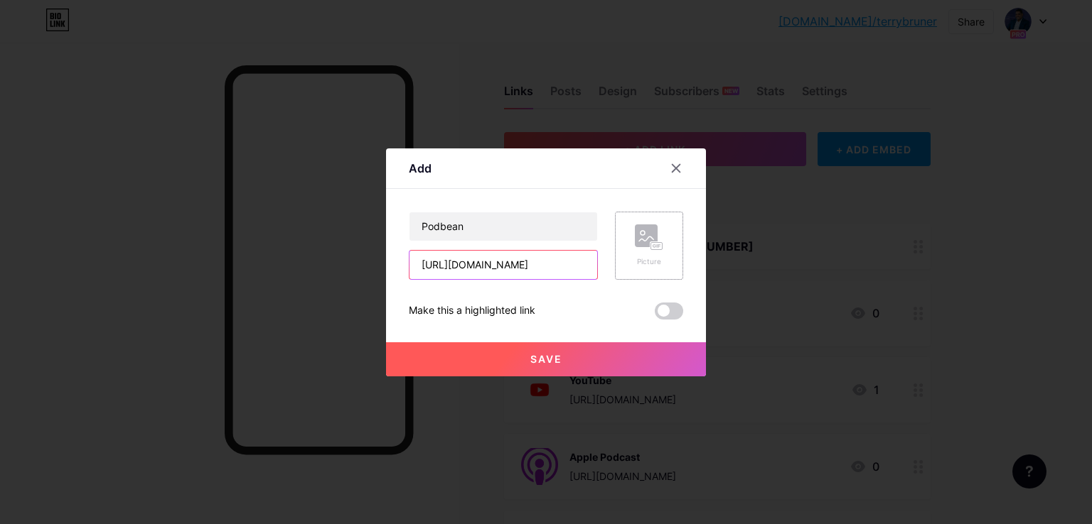
type input "https://blueprinttobillions.podbean.com/"
click at [635, 248] on icon at bounding box center [649, 238] width 28 height 26
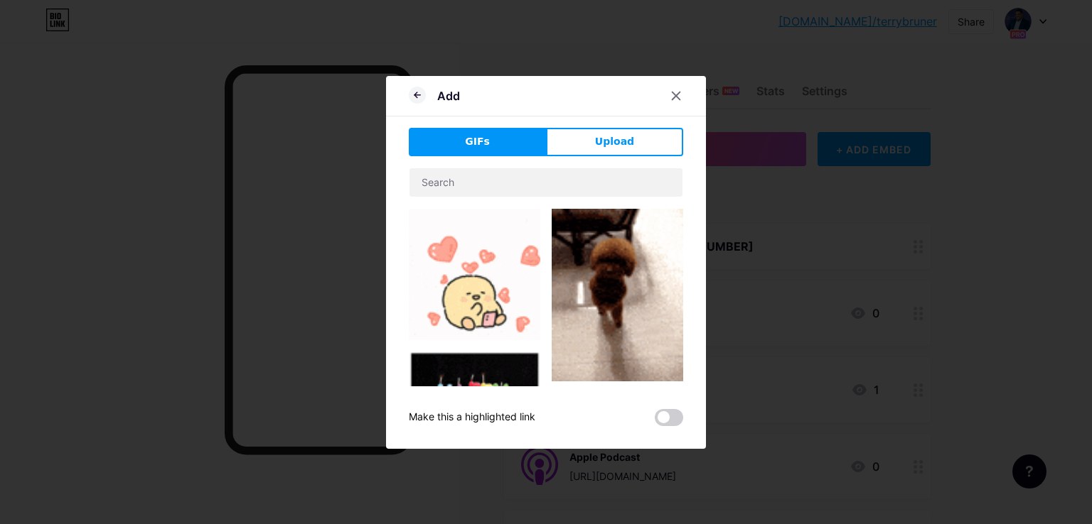
click at [577, 123] on div "Add GIFs Upload Content YouTube Play YouTube video without leaving your page. A…" at bounding box center [546, 262] width 320 height 373
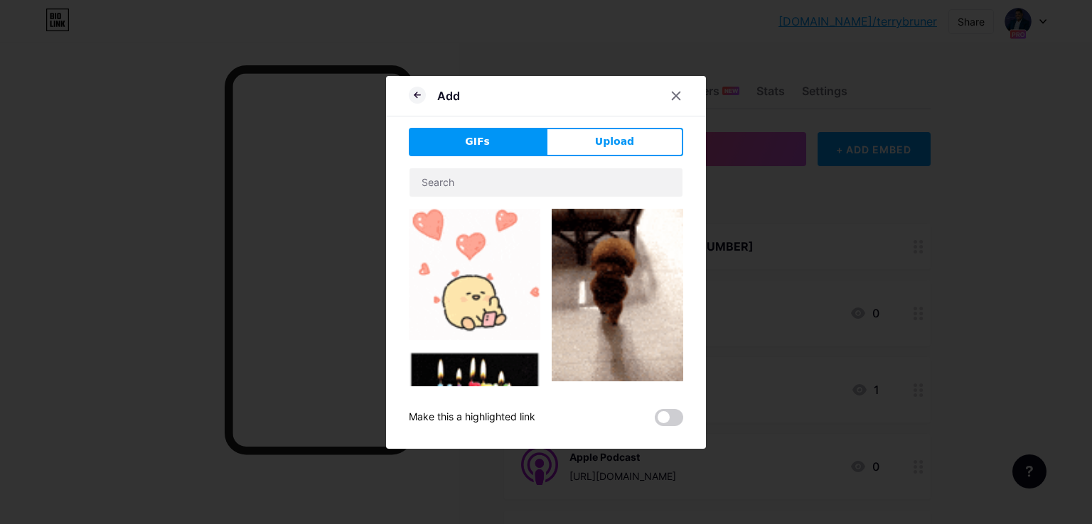
click at [571, 136] on button "Upload" at bounding box center [614, 142] width 137 height 28
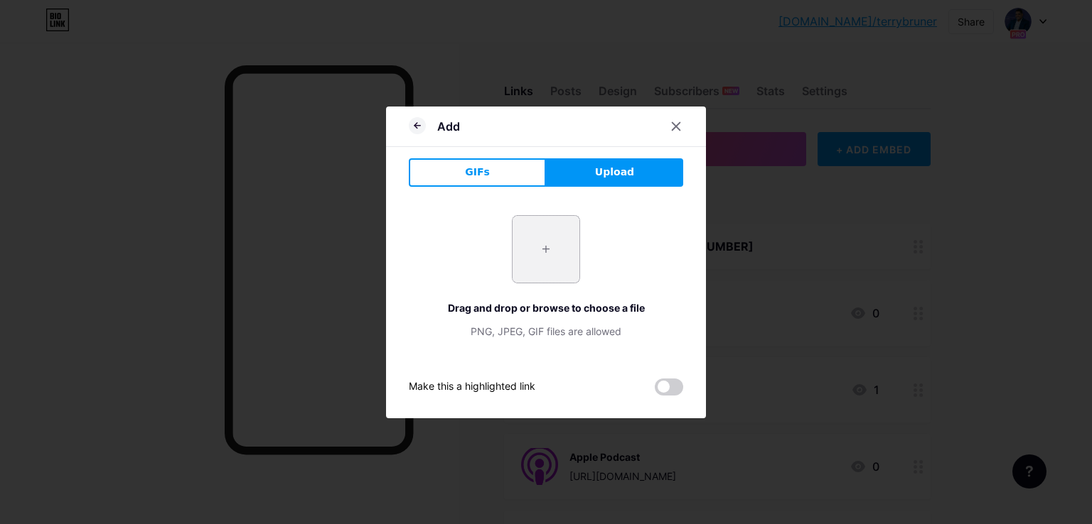
click at [514, 259] on input "file" at bounding box center [545, 249] width 67 height 67
type input "C:\fakepath\podbean.png"
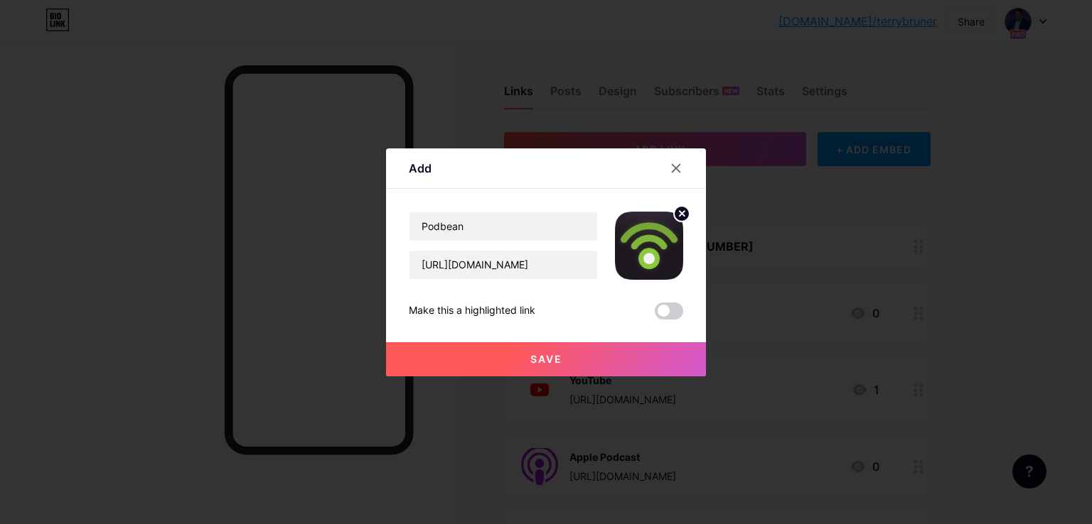
click at [530, 353] on span "Save" at bounding box center [546, 359] width 32 height 12
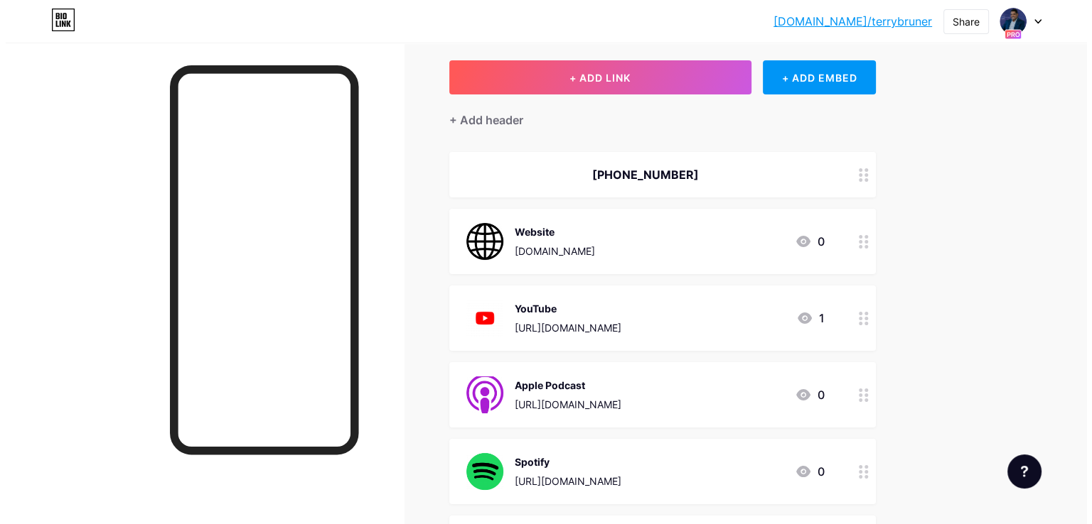
scroll to position [71, 0]
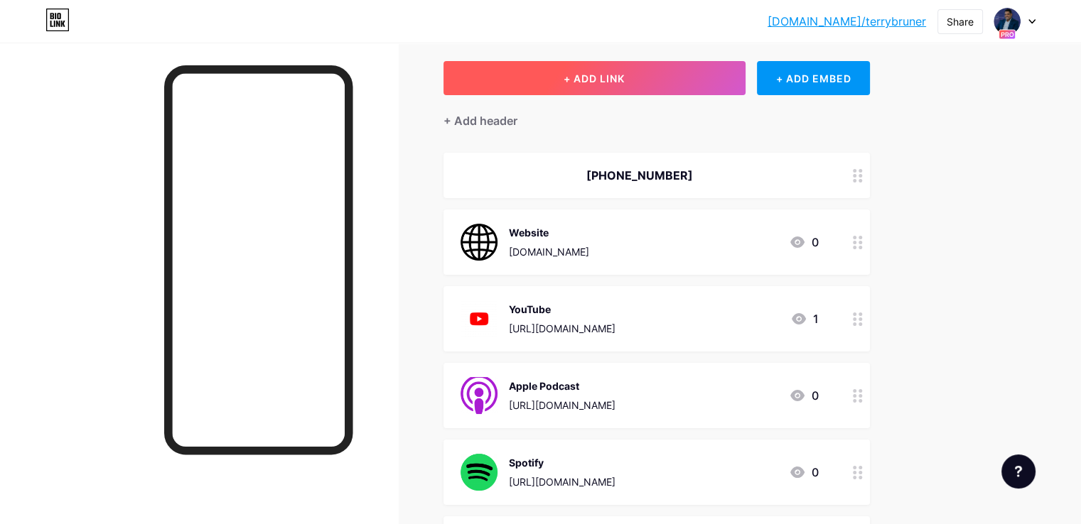
click at [661, 92] on button "+ ADD LINK" at bounding box center [594, 78] width 302 height 34
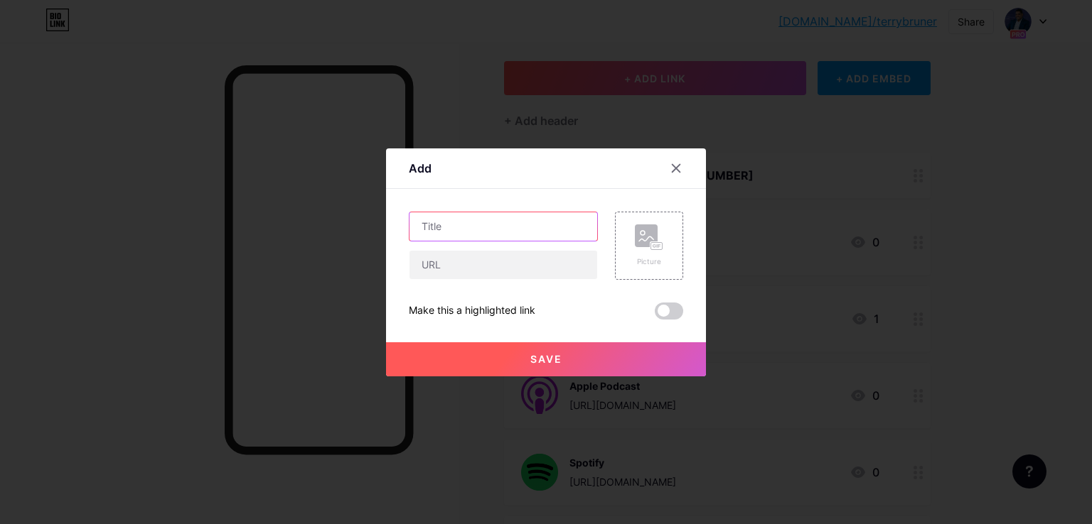
click at [551, 218] on input "text" at bounding box center [503, 226] width 188 height 28
type input "Podchaser"
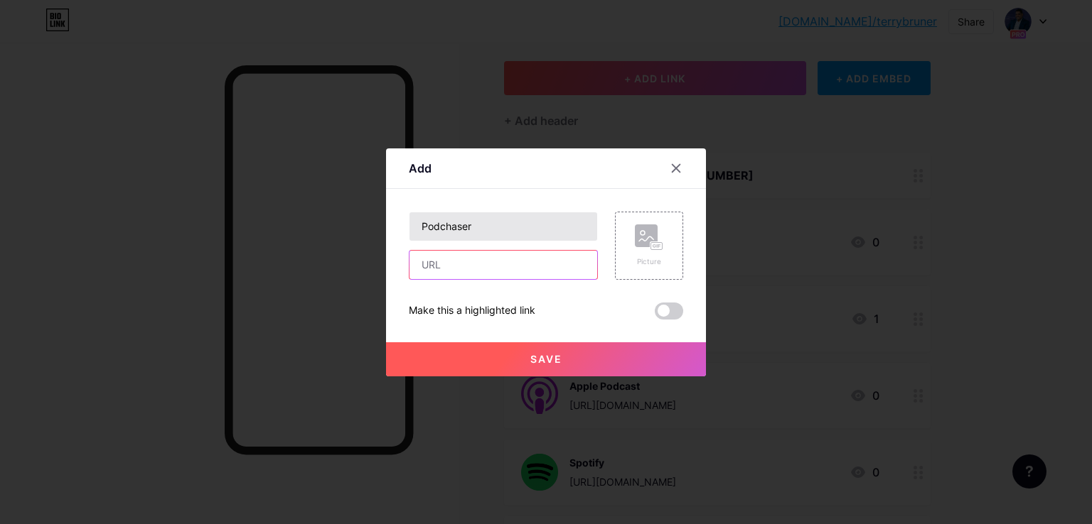
paste input "https://www.podchaser.com/podcasts/blueprint-to-billions-6181078"
type input "https://www.podchaser.com/podcasts/blueprint-to-billions-6181078"
click at [659, 225] on div "Picture" at bounding box center [649, 246] width 68 height 68
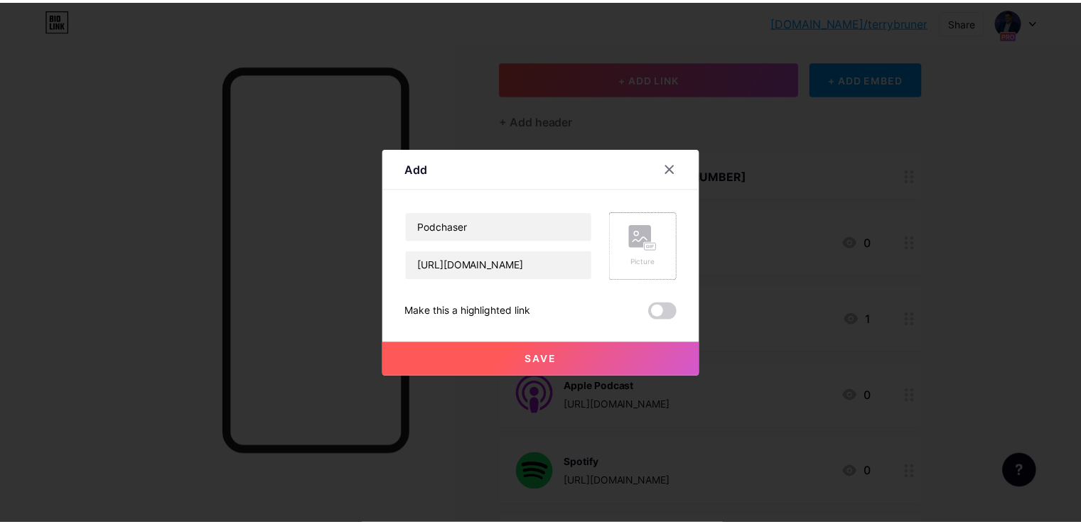
scroll to position [0, 0]
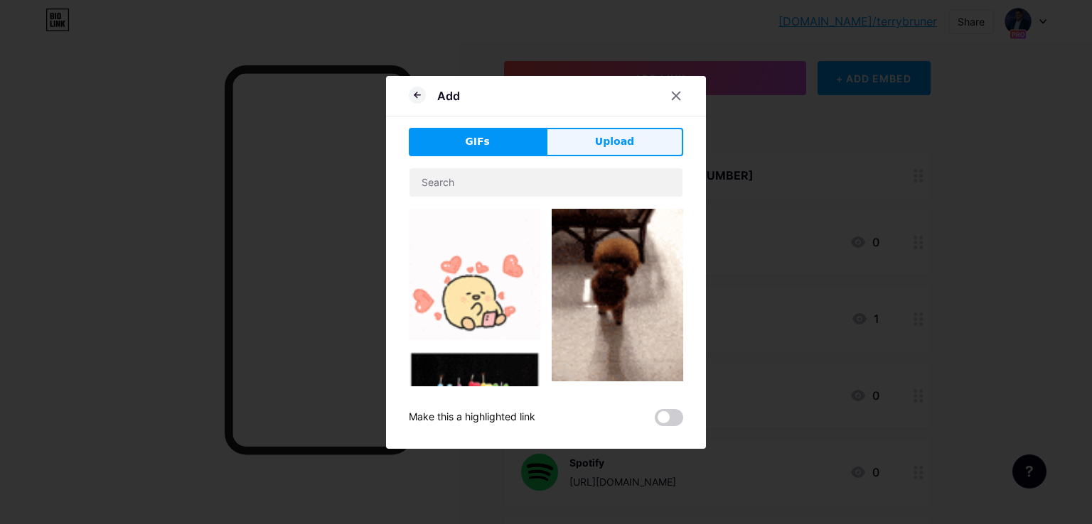
click at [595, 144] on span "Upload" at bounding box center [614, 141] width 39 height 15
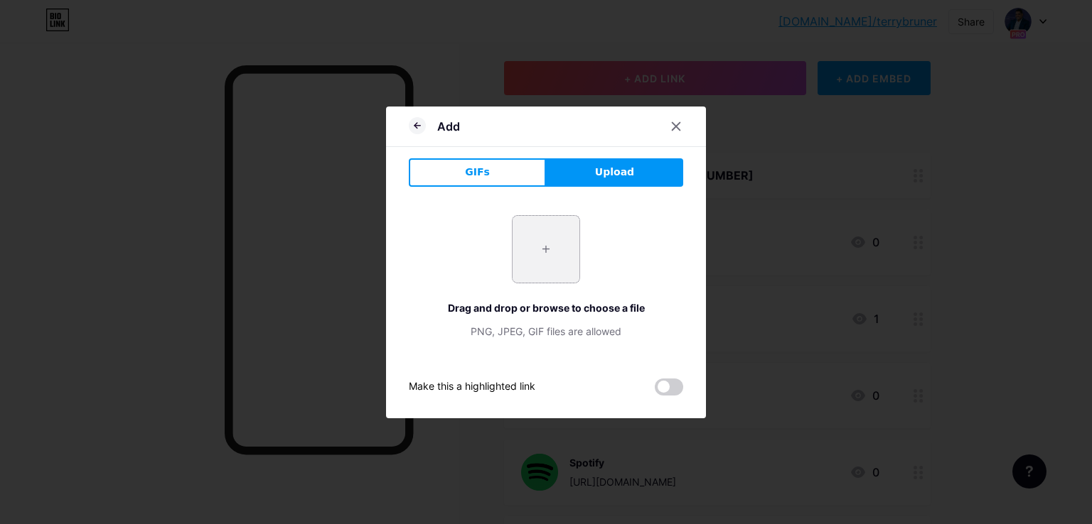
click at [551, 231] on input "file" at bounding box center [545, 249] width 67 height 67
type input "C:\fakepath\podchaser.png"
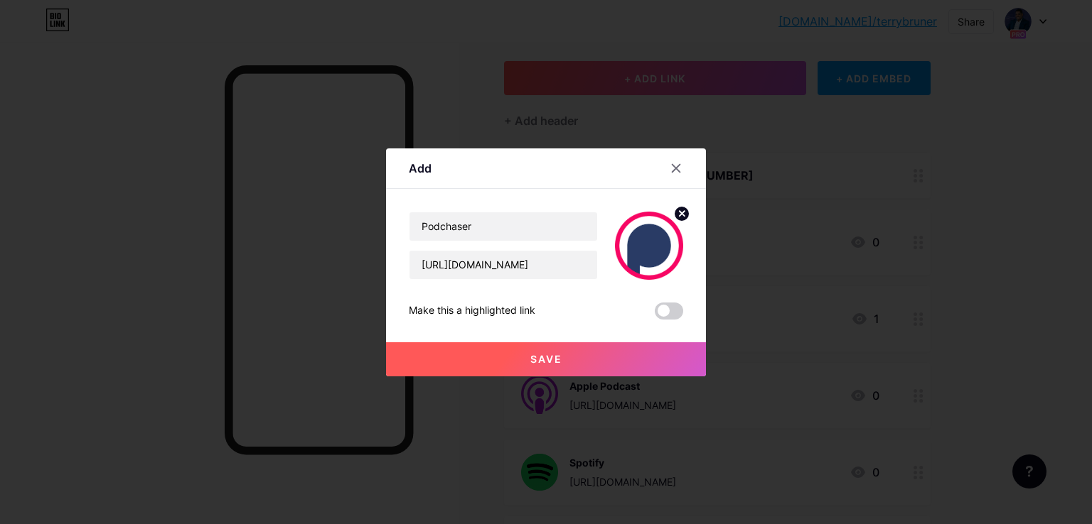
click at [502, 360] on button "Save" at bounding box center [546, 360] width 320 height 34
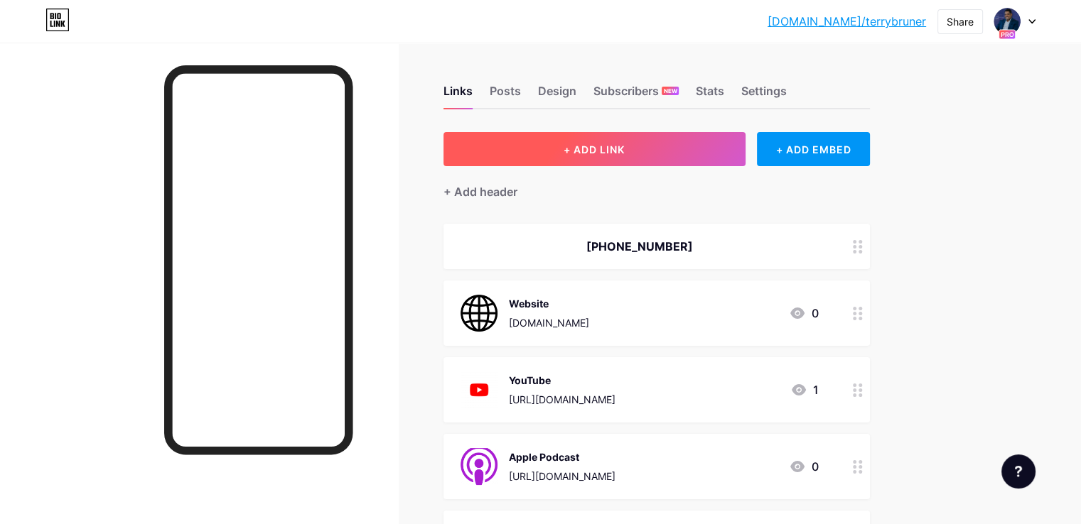
click at [616, 132] on button "+ ADD LINK" at bounding box center [594, 149] width 302 height 34
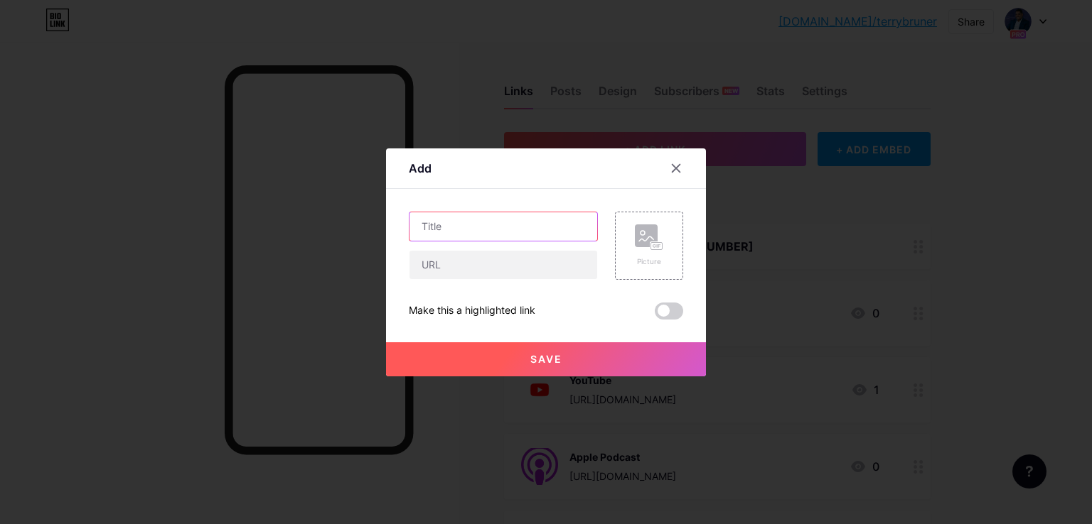
click at [522, 233] on input "text" at bounding box center [503, 226] width 188 height 28
type input "BoomPlay"
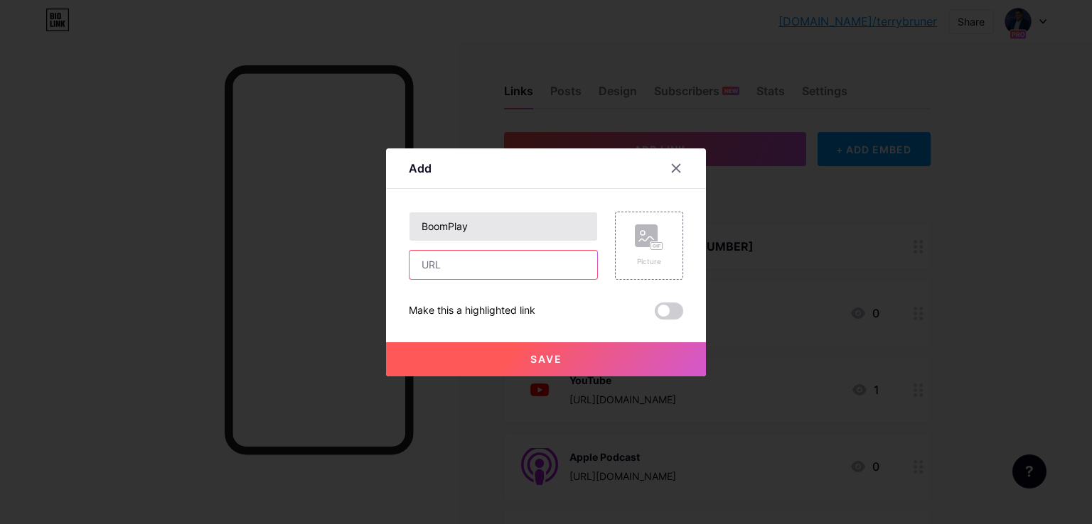
paste input "https://www.boomplay.com/podcasts/136058"
type input "https://www.boomplay.com/podcasts/136058"
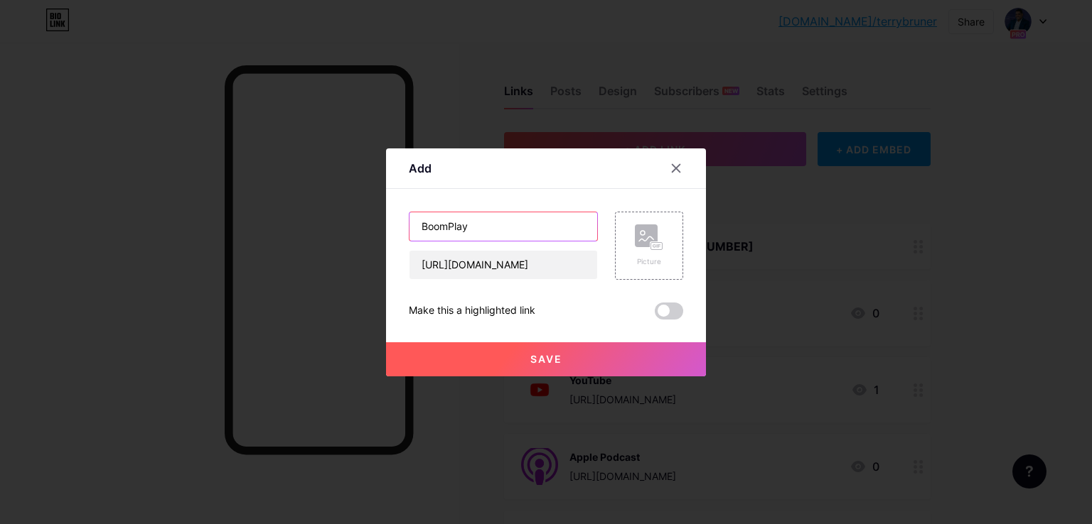
click at [522, 233] on input "BoomPlay" at bounding box center [503, 226] width 188 height 28
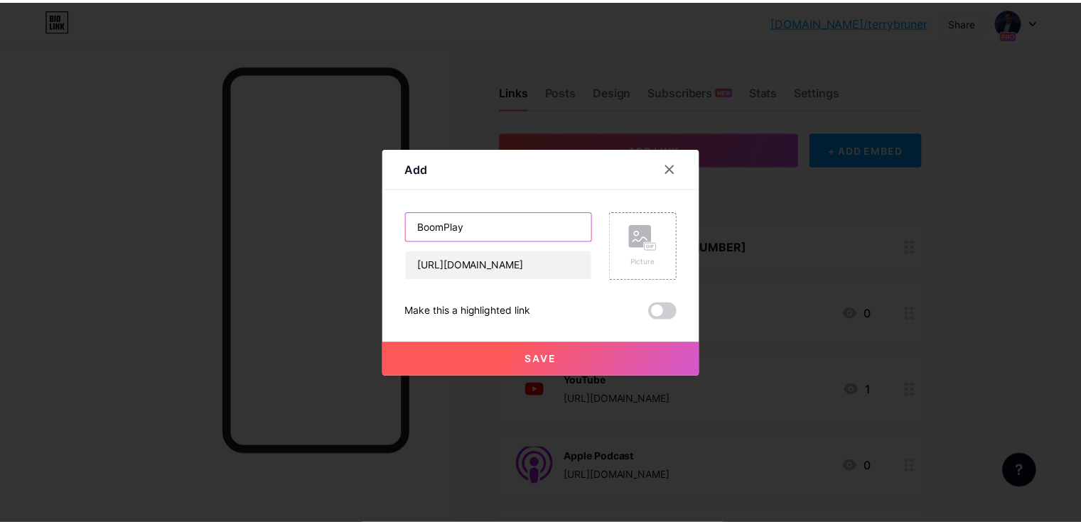
scroll to position [0, 0]
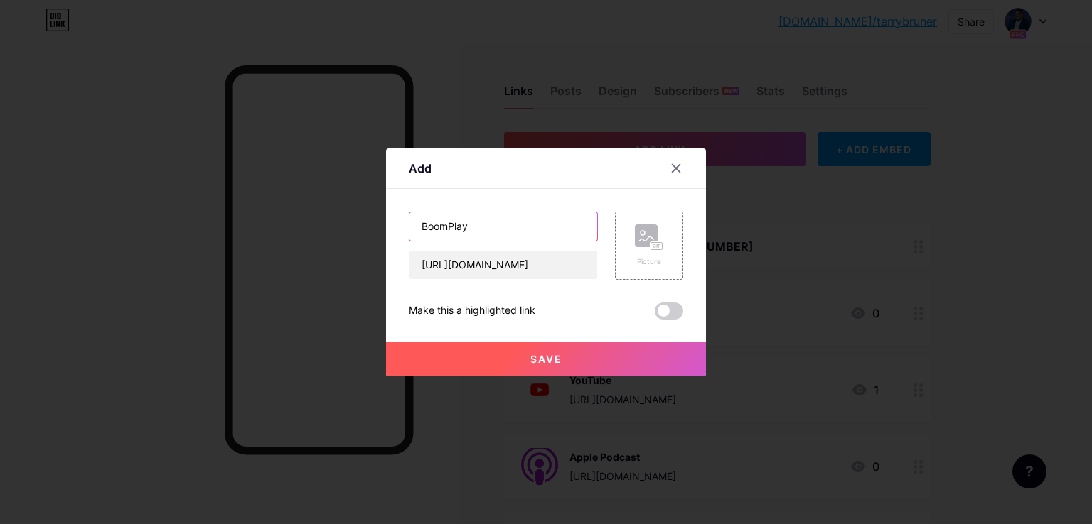
click at [522, 233] on input "BoomPlay" at bounding box center [503, 226] width 188 height 28
drag, startPoint x: 599, startPoint y: 227, endPoint x: 650, endPoint y: 235, distance: 51.8
click at [642, 235] on div "Picture" at bounding box center [640, 246] width 85 height 68
click at [651, 235] on rect at bounding box center [646, 236] width 23 height 23
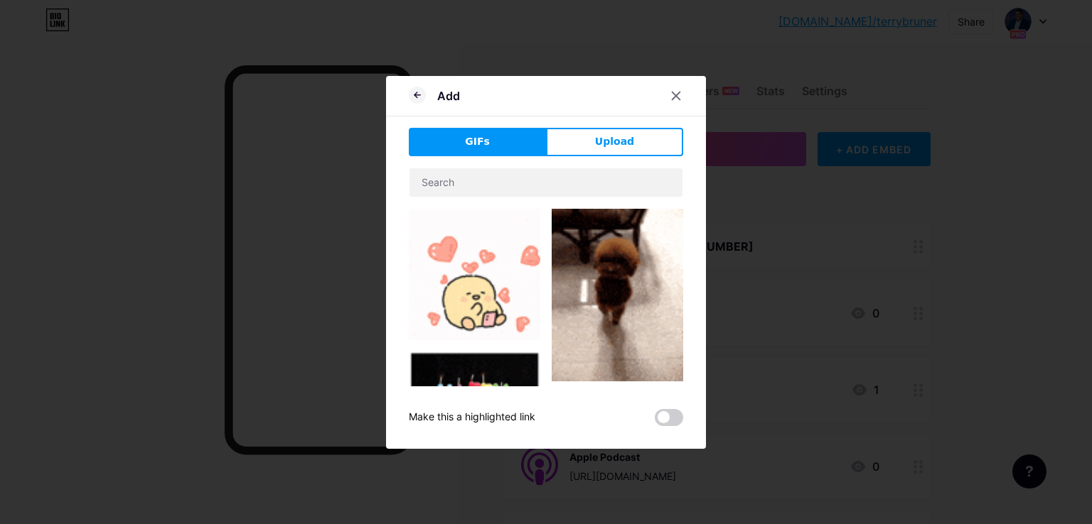
click at [627, 111] on div "Add" at bounding box center [546, 99] width 320 height 33
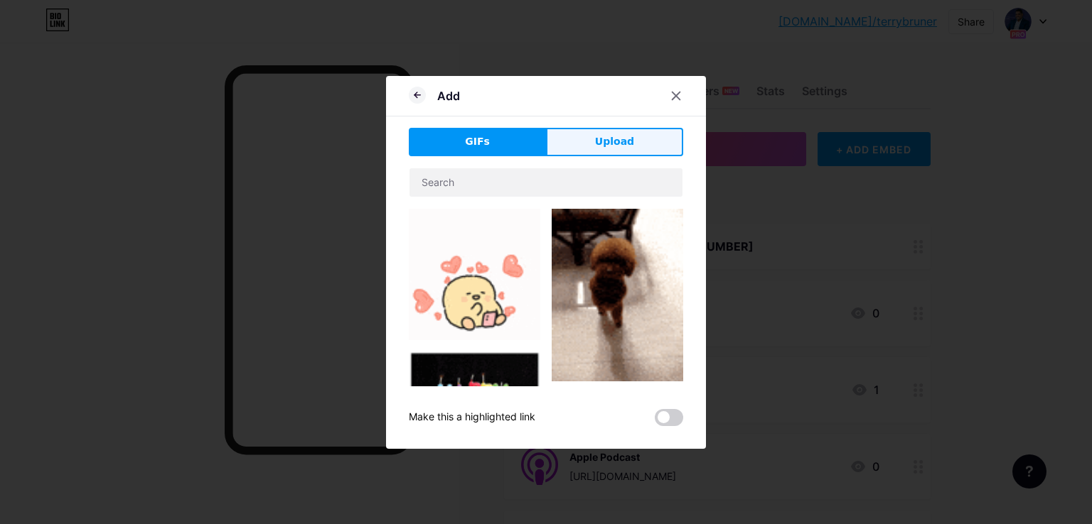
click at [625, 128] on button "Upload" at bounding box center [614, 142] width 137 height 28
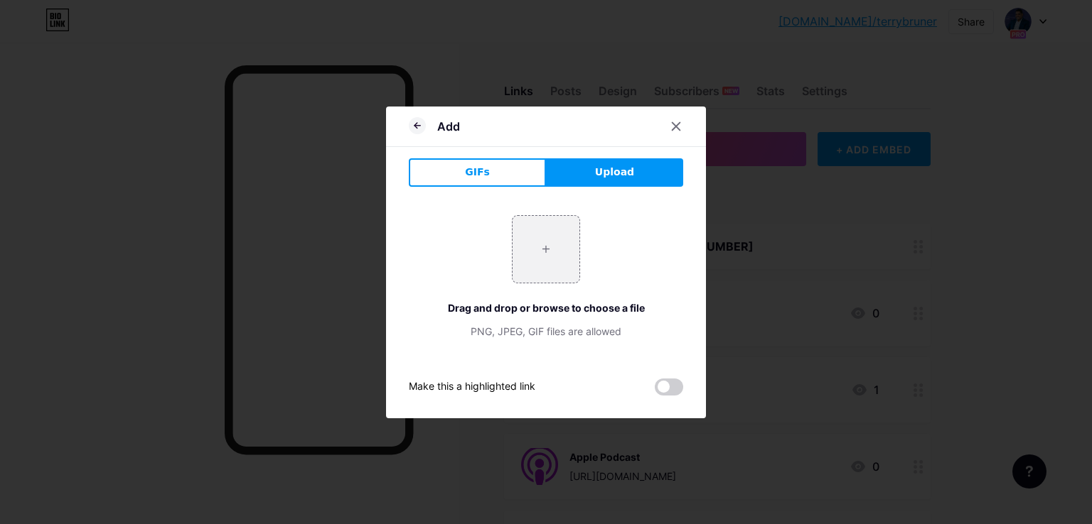
click at [533, 291] on div "+ Drag and drop or browse to choose a file PNG, JPEG, GIF files are allowed" at bounding box center [546, 277] width 274 height 124
click at [549, 264] on input "file" at bounding box center [545, 249] width 67 height 67
type input "C:\fakepath\Boomplay.png"
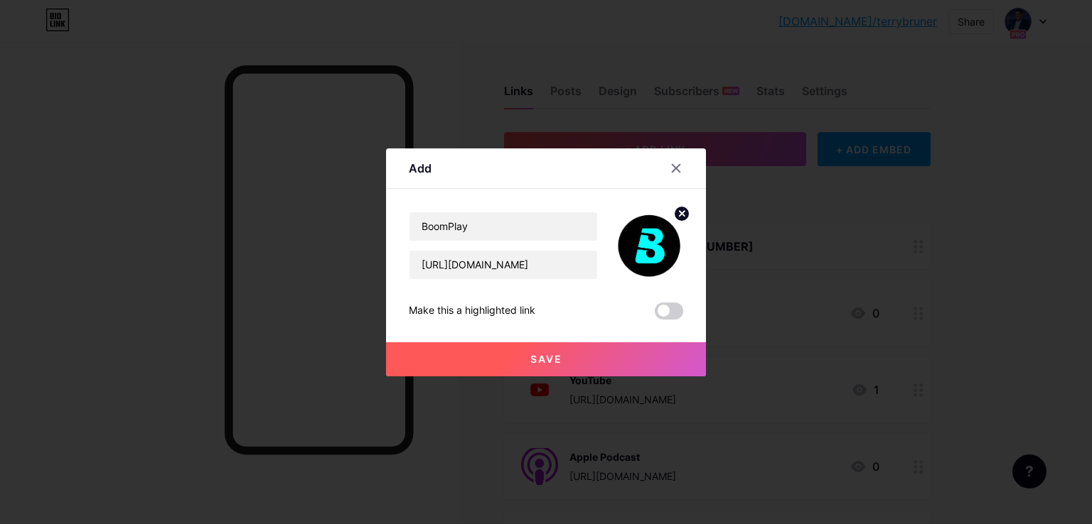
click at [525, 338] on div "Save" at bounding box center [546, 348] width 320 height 57
click at [522, 352] on button "Save" at bounding box center [546, 360] width 320 height 34
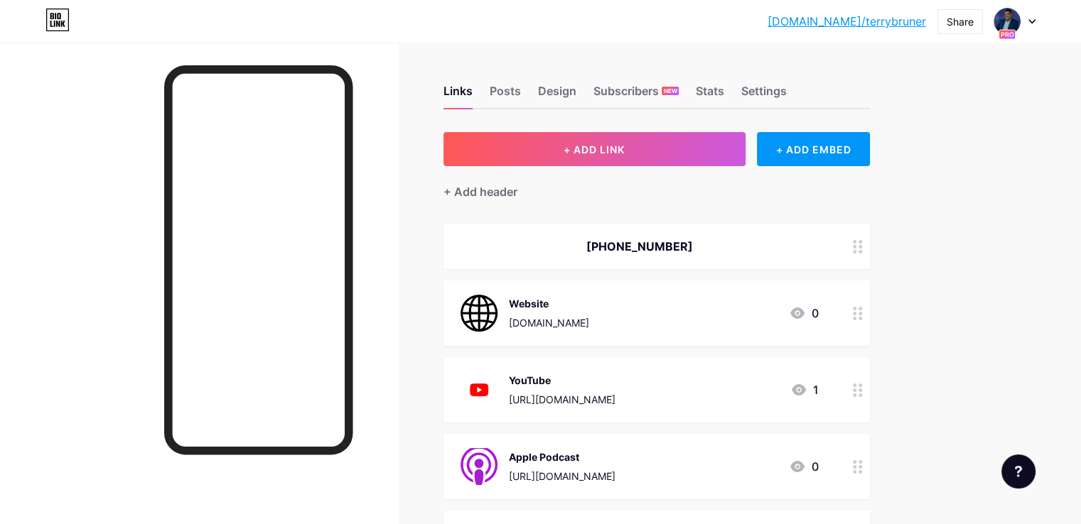
click at [917, 24] on link "[DOMAIN_NAME]/terrybruner" at bounding box center [846, 21] width 158 height 17
click at [907, 19] on link "[DOMAIN_NAME]/terrybruner" at bounding box center [846, 21] width 158 height 17
